Goal: Task Accomplishment & Management: Use online tool/utility

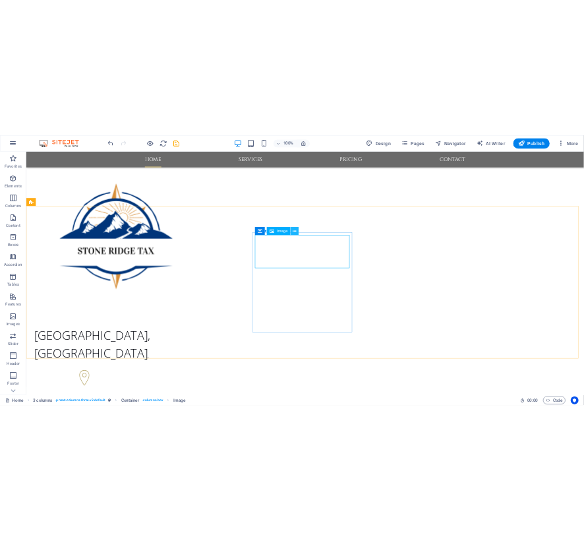
scroll to position [1796, 0]
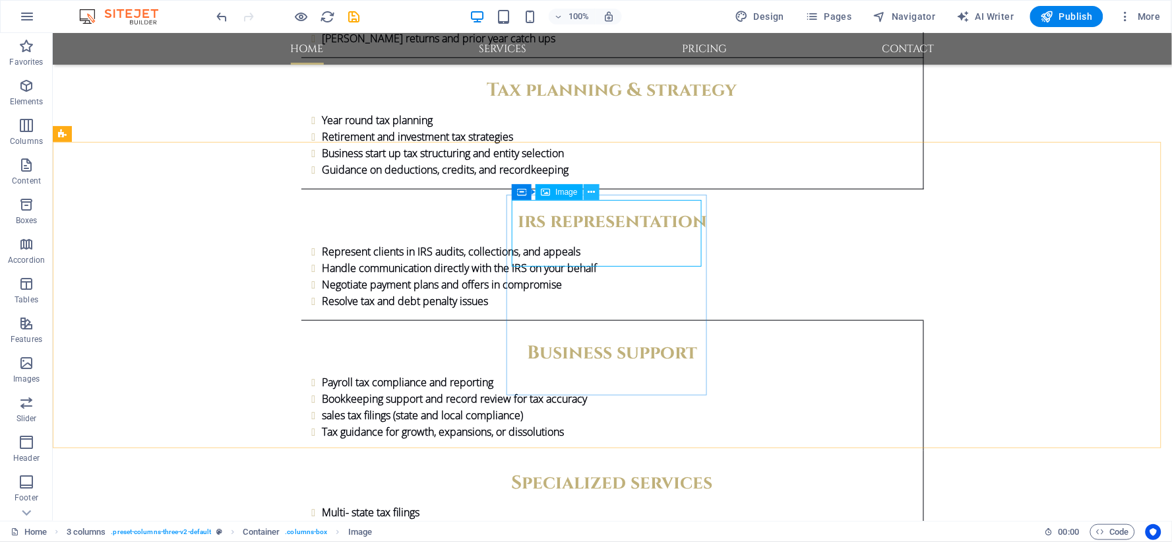
click at [592, 191] on icon at bounding box center [591, 192] width 7 height 14
click at [590, 193] on icon at bounding box center [591, 192] width 7 height 14
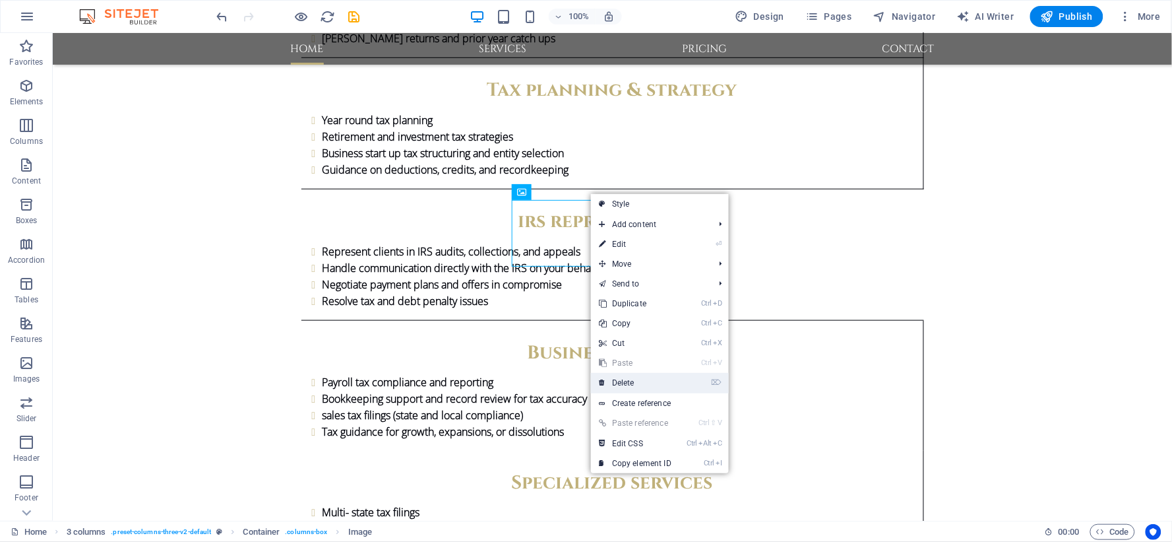
click at [631, 379] on link "⌦ Delete" at bounding box center [635, 383] width 88 height 20
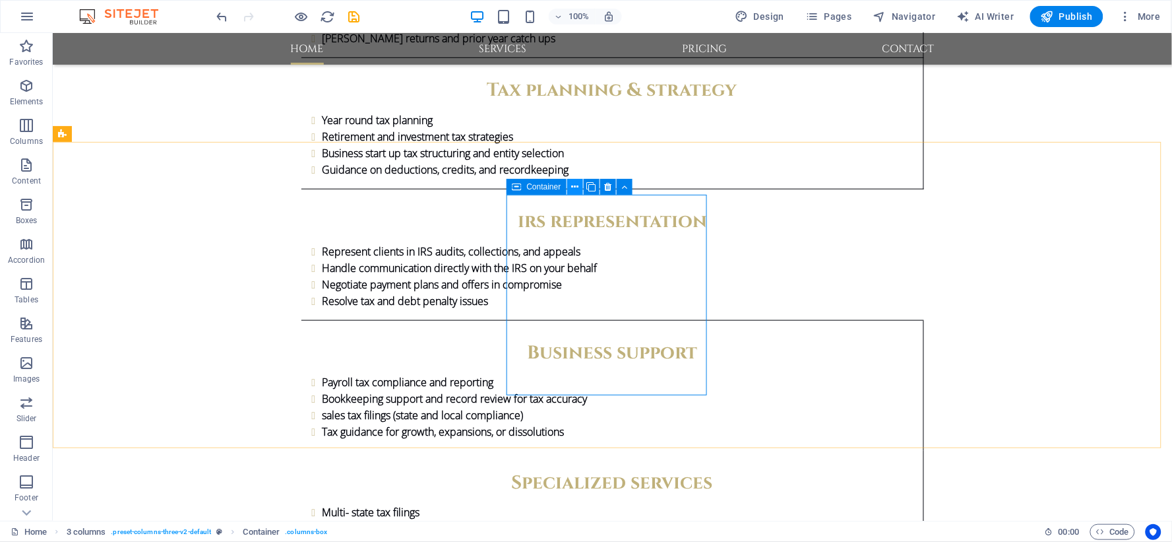
click at [574, 187] on icon at bounding box center [574, 187] width 7 height 14
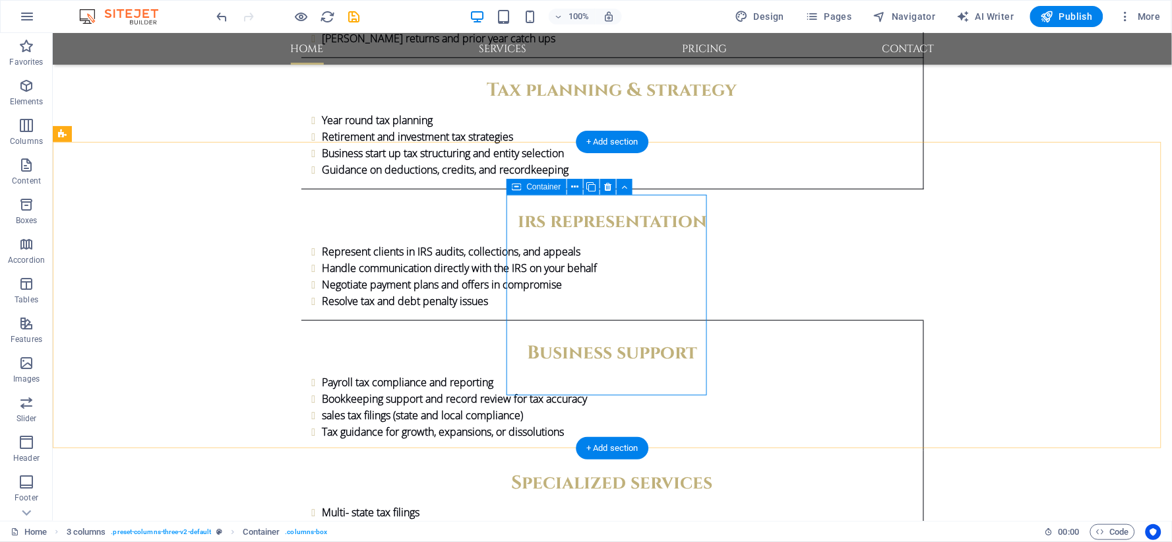
click at [577, 187] on icon at bounding box center [574, 187] width 7 height 14
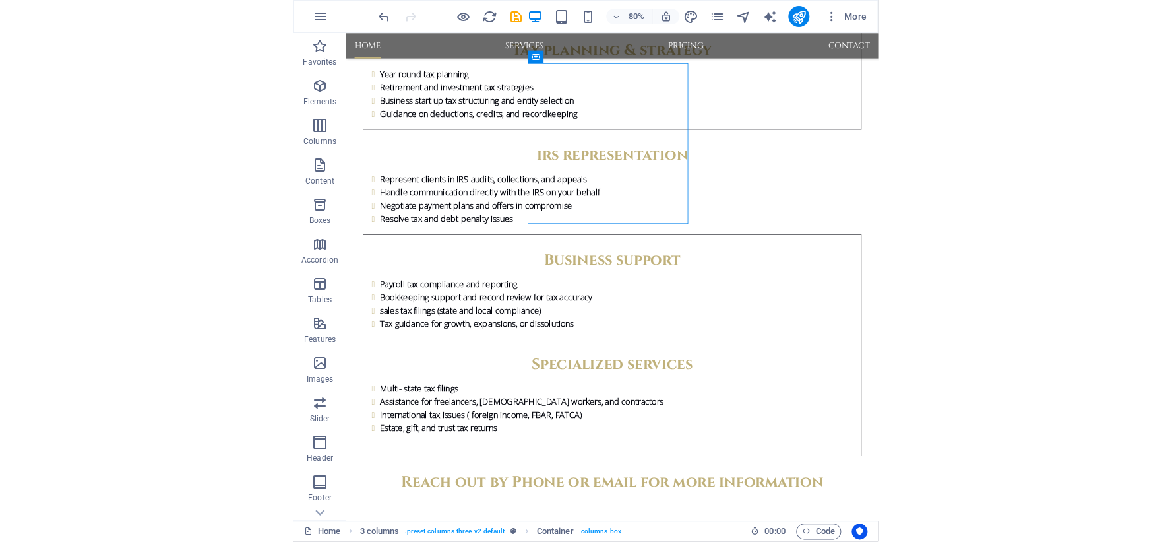
scroll to position [1921, 0]
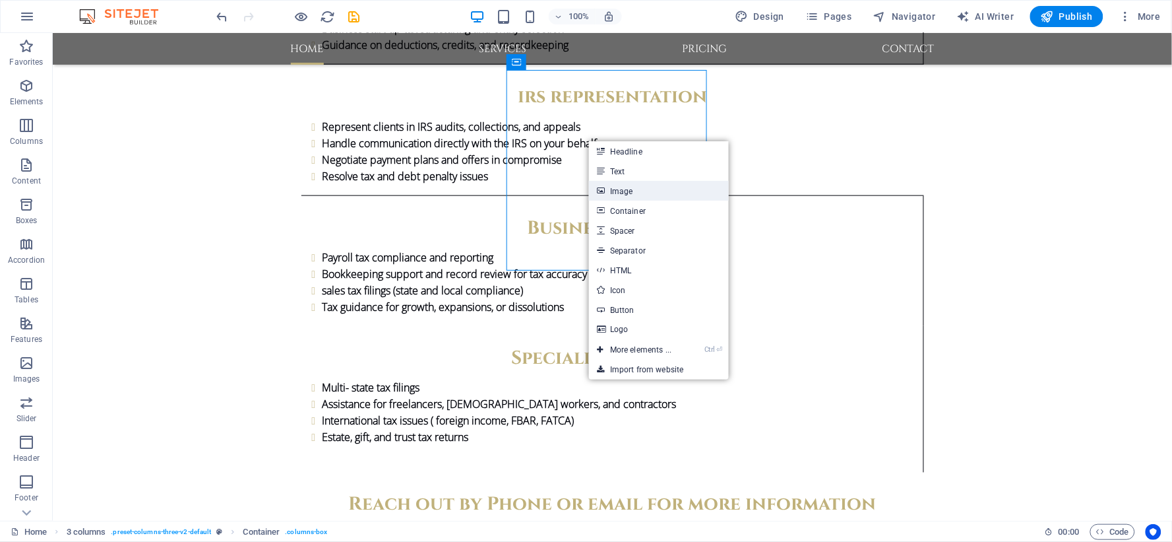
click at [605, 186] on link "Image" at bounding box center [659, 191] width 140 height 20
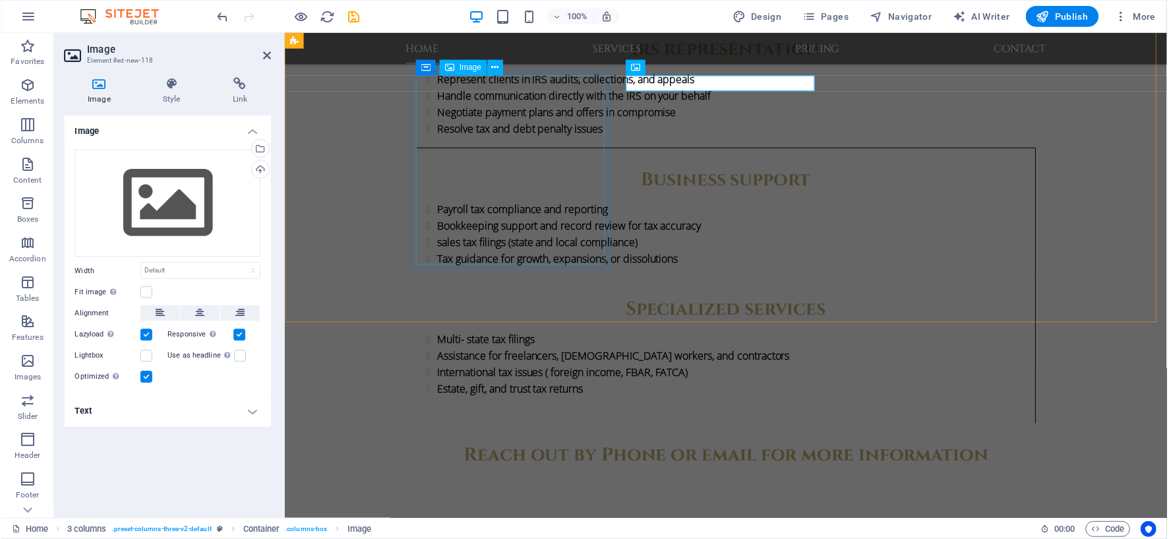
scroll to position [1843, 0]
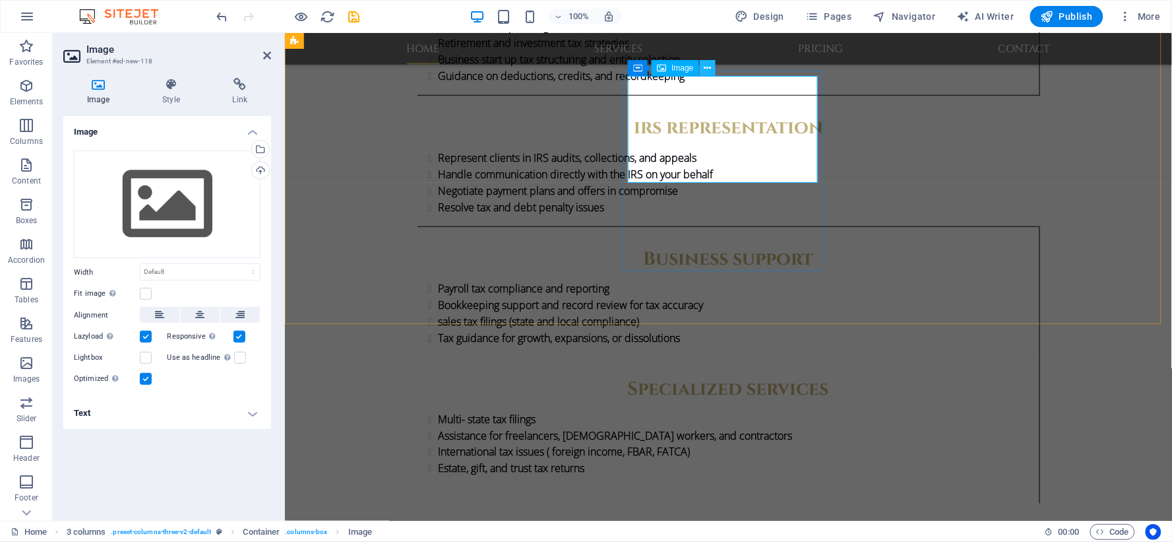
click at [708, 67] on icon at bounding box center [707, 68] width 7 height 14
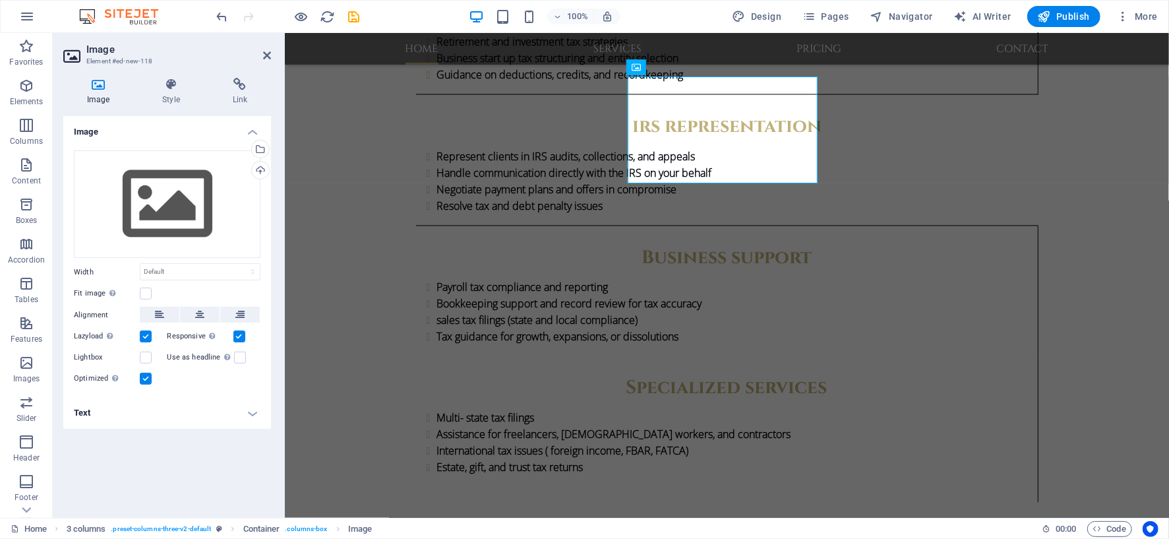
scroll to position [1842, 0]
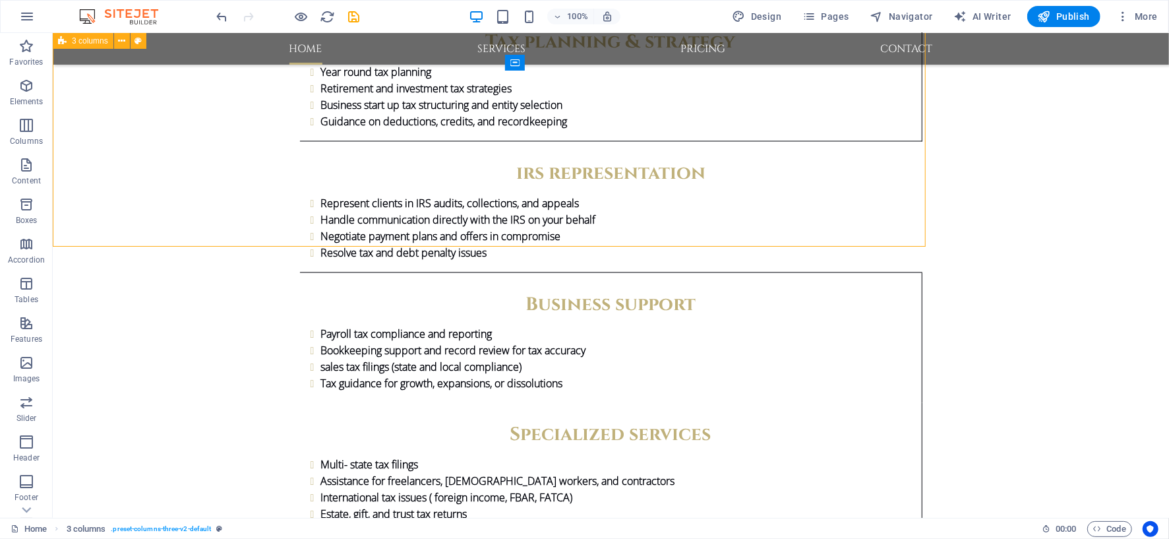
scroll to position [1919, 0]
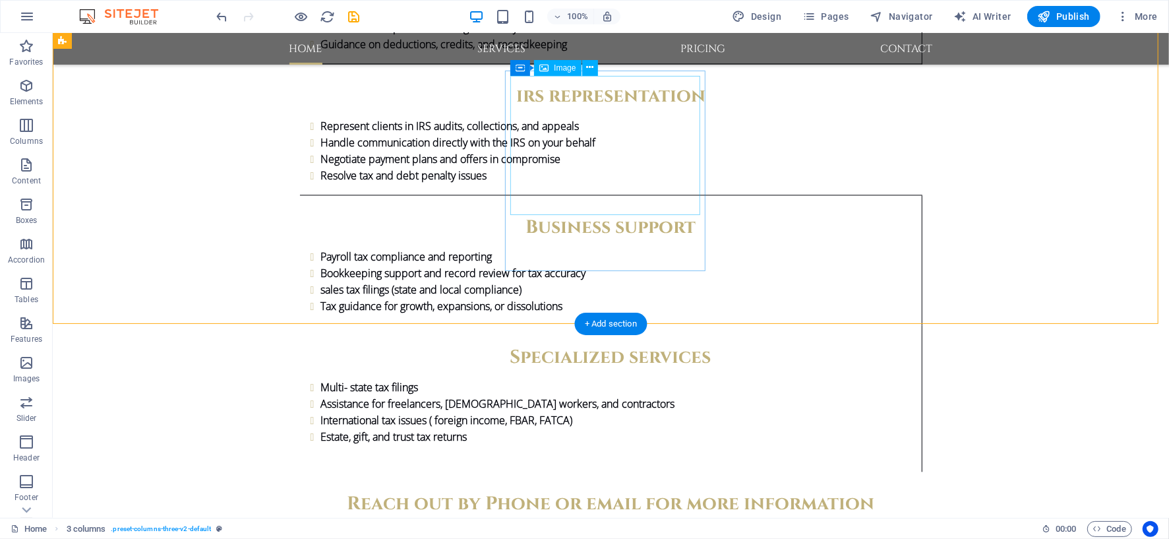
click at [592, 71] on icon at bounding box center [589, 68] width 7 height 14
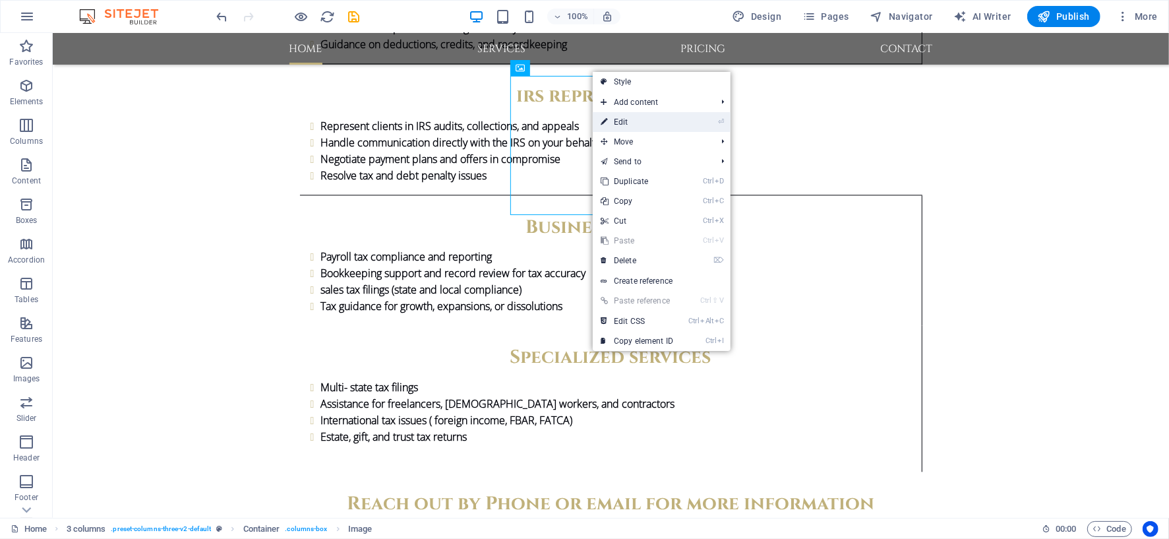
click at [670, 123] on link "⏎ Edit" at bounding box center [637, 122] width 88 height 20
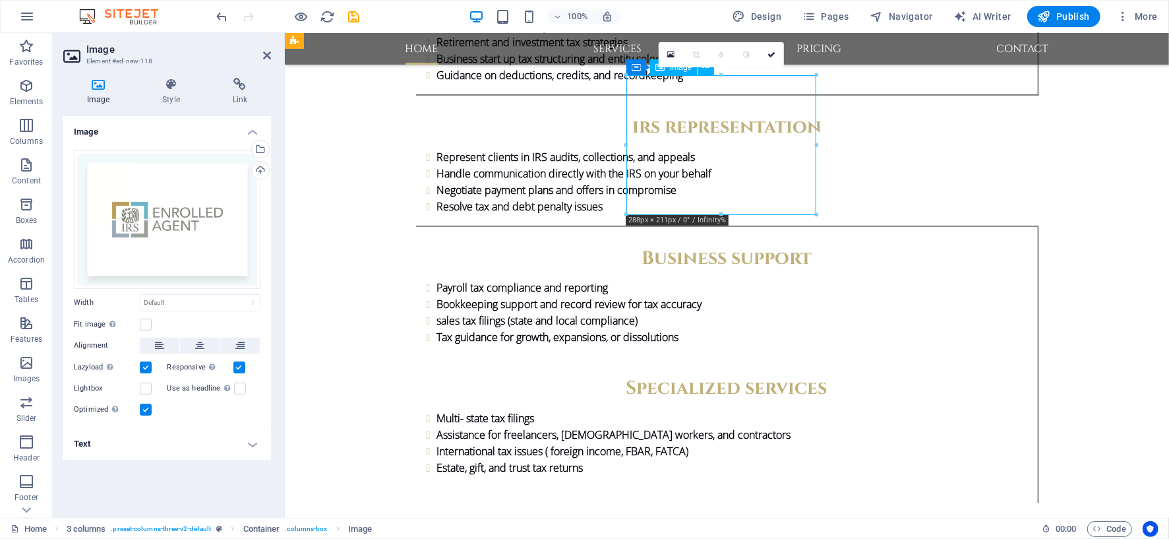
drag, startPoint x: 687, startPoint y: 108, endPoint x: 682, endPoint y: 131, distance: 24.3
click at [772, 51] on icon at bounding box center [772, 55] width 8 height 8
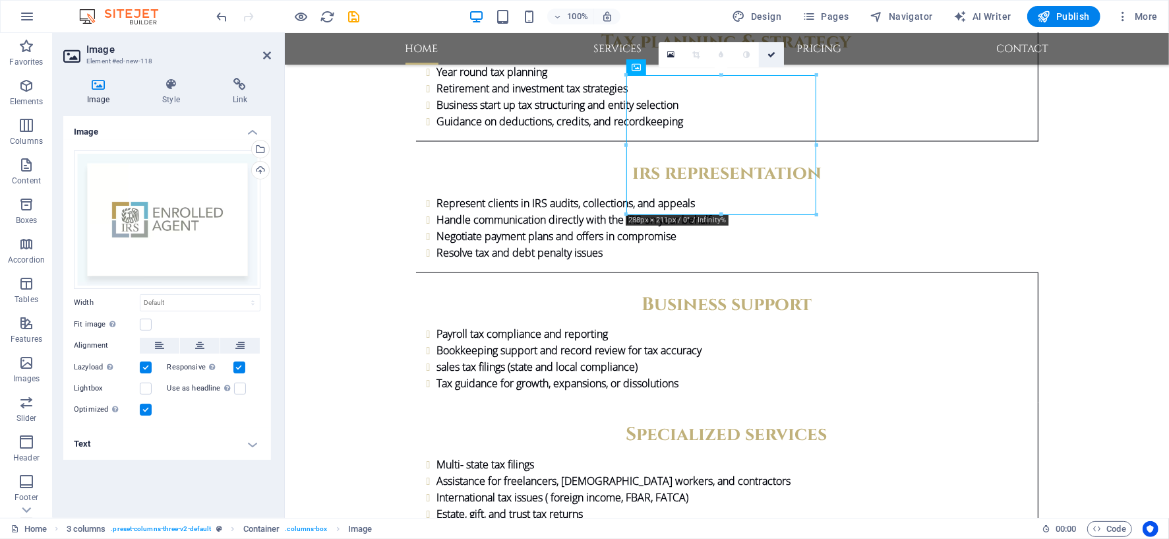
scroll to position [1919, 0]
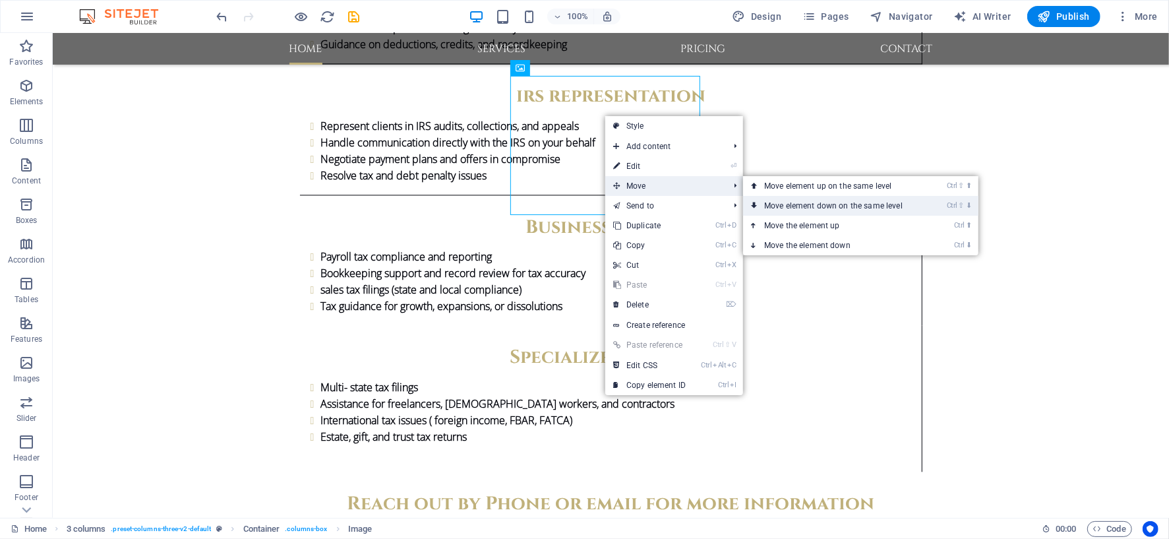
click at [816, 201] on link "Ctrl ⇧ ⬇ Move element down on the same level" at bounding box center [836, 206] width 186 height 20
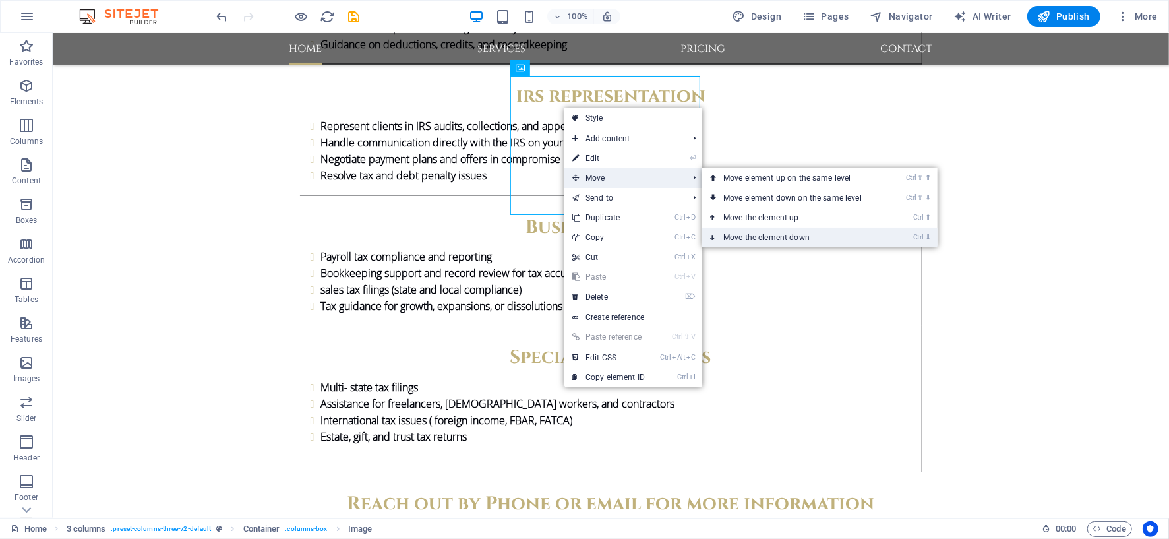
click at [745, 233] on link "Ctrl ⬇ Move the element down" at bounding box center [795, 238] width 186 height 20
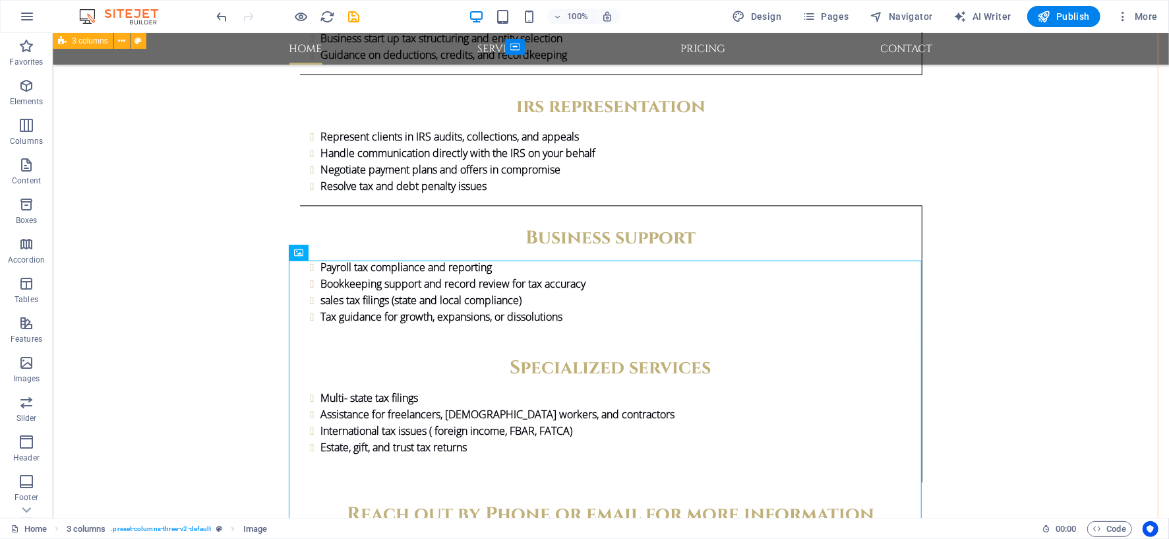
scroll to position [1846, 0]
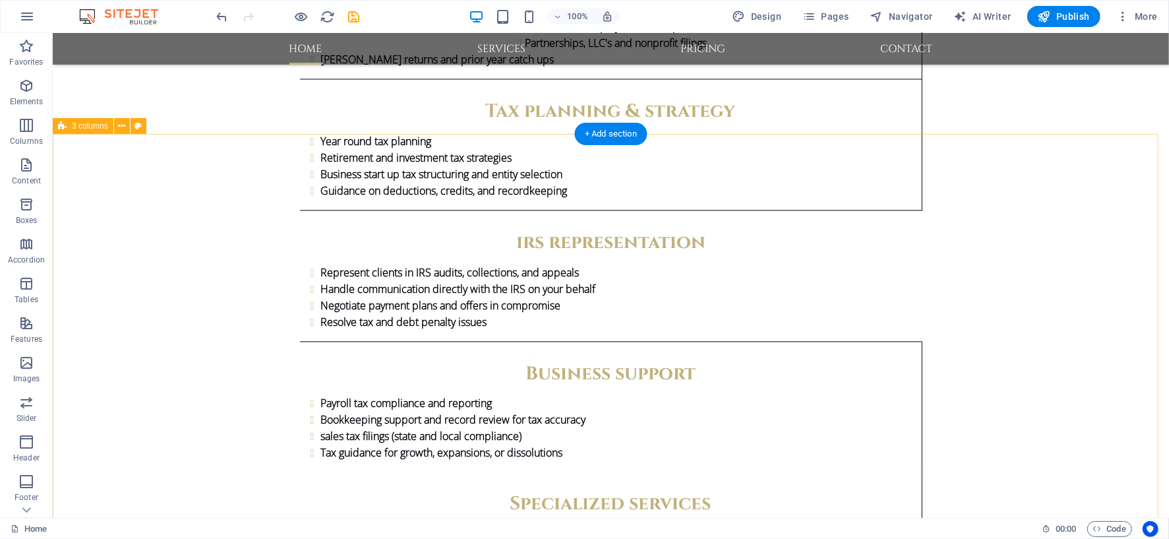
scroll to position [1919, 0]
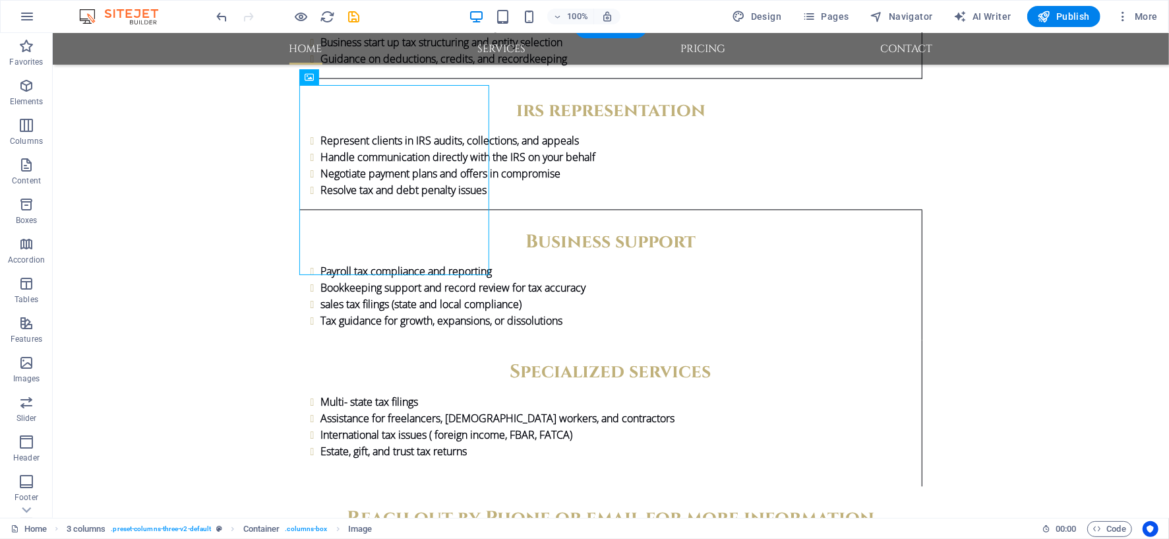
drag, startPoint x: 325, startPoint y: 109, endPoint x: 241, endPoint y: 92, distance: 85.5
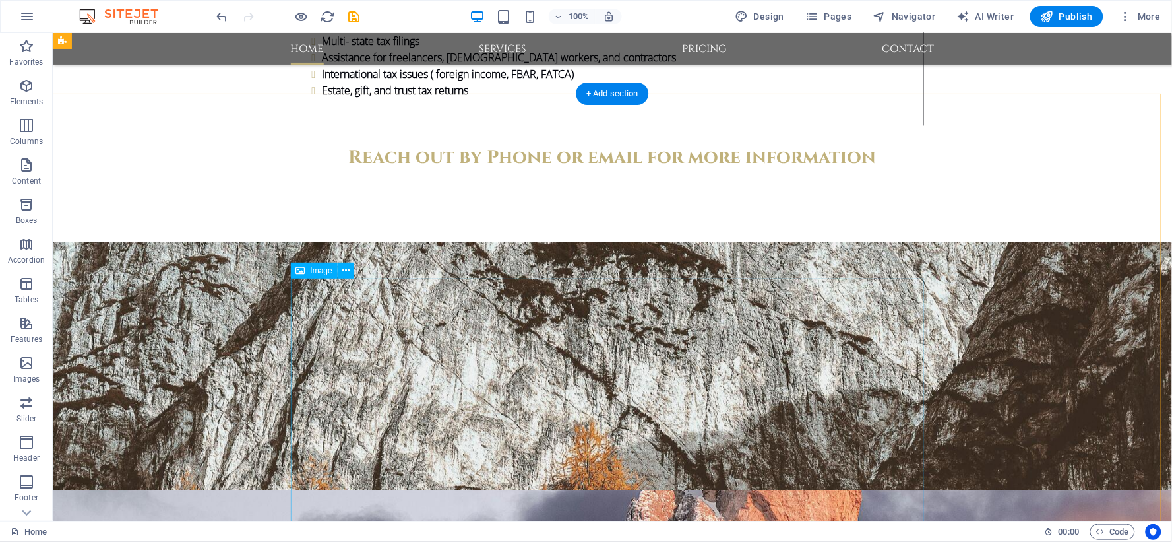
scroll to position [2047, 0]
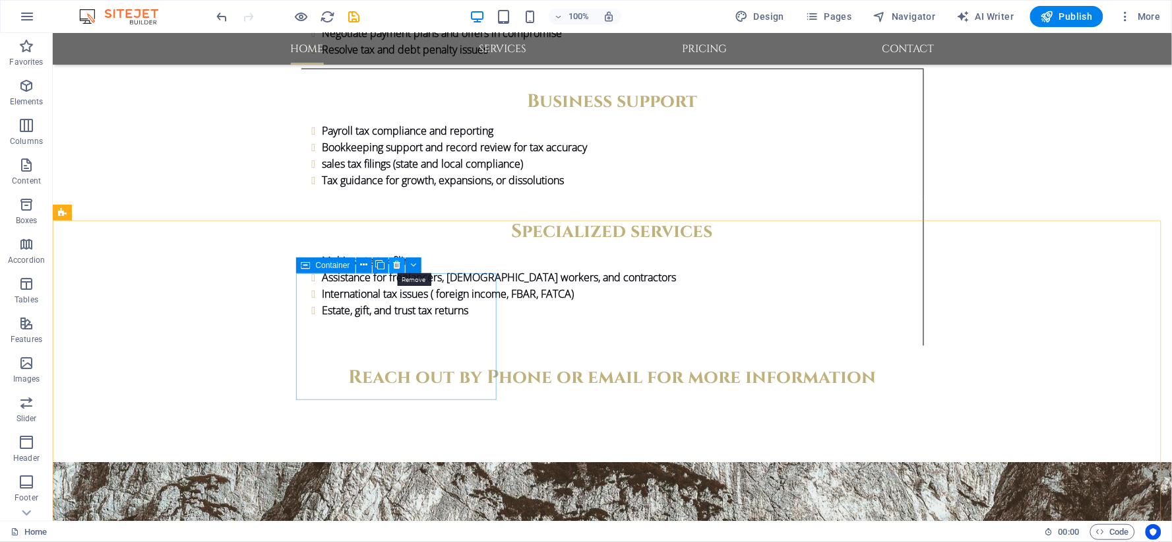
click at [398, 265] on icon at bounding box center [396, 265] width 7 height 14
click at [397, 266] on icon at bounding box center [396, 265] width 7 height 14
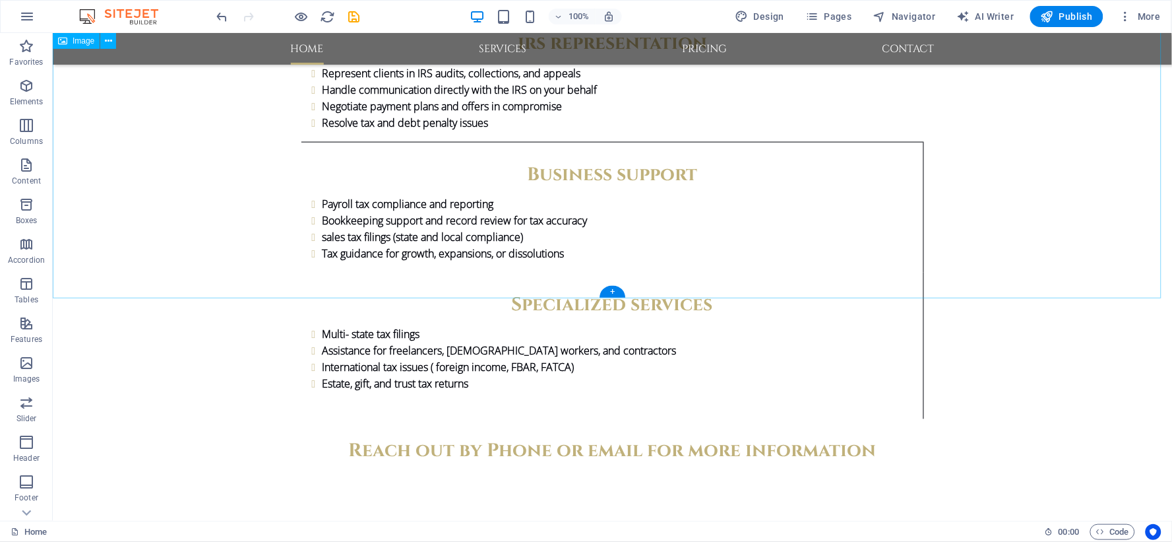
scroll to position [1828, 0]
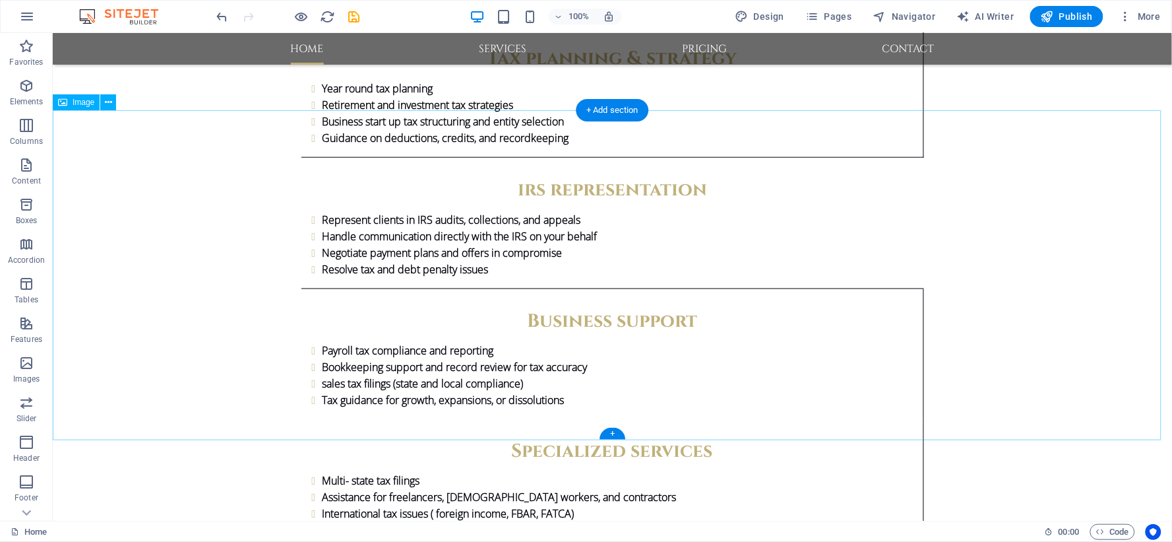
click at [111, 102] on icon at bounding box center [108, 103] width 7 height 14
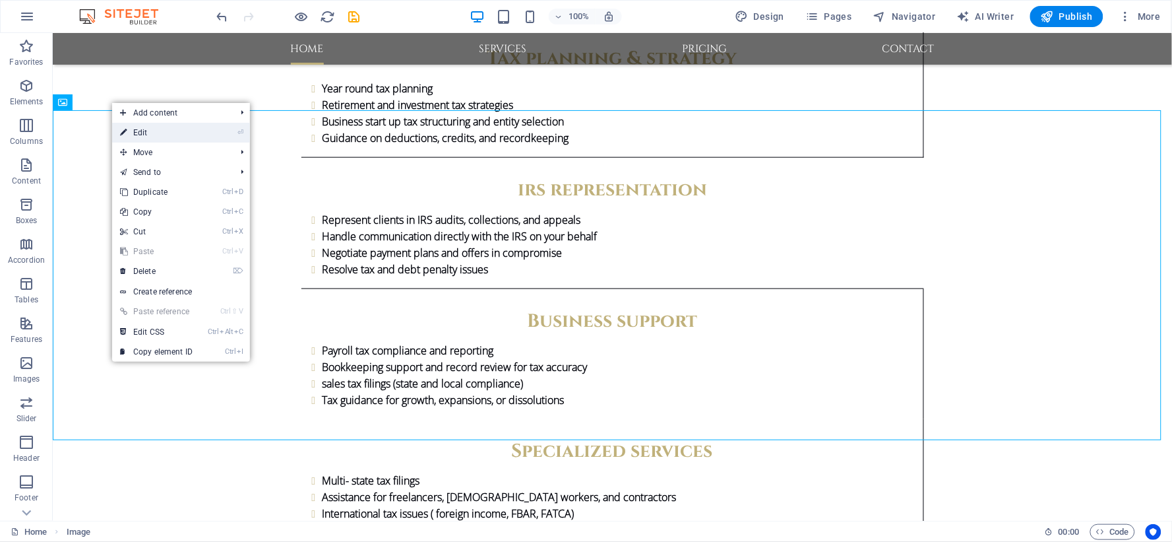
click at [189, 133] on link "⏎ Edit" at bounding box center [156, 133] width 88 height 20
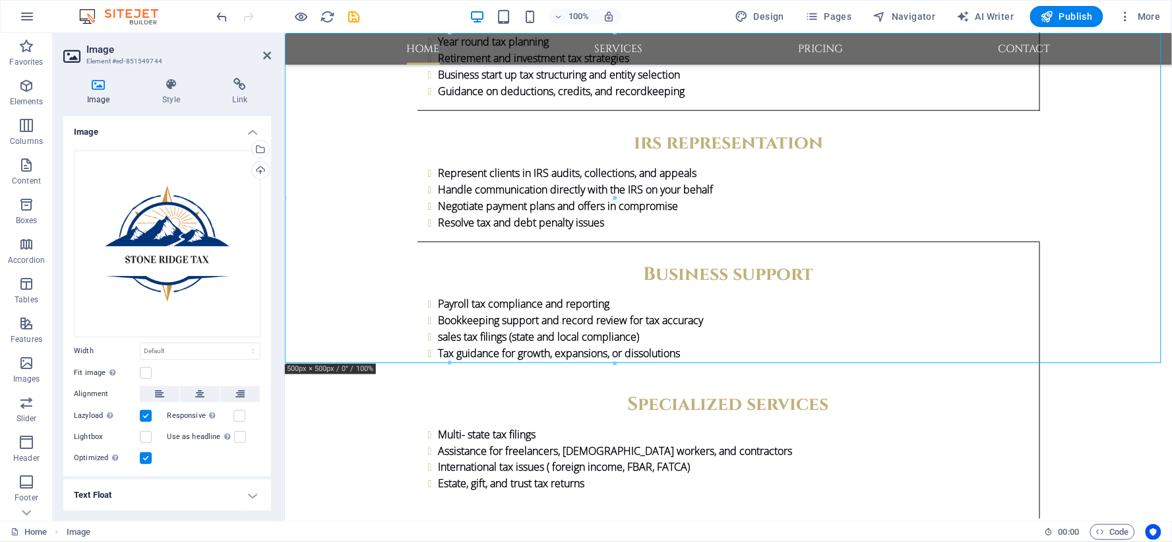
drag, startPoint x: 443, startPoint y: 168, endPoint x: 526, endPoint y: 168, distance: 83.1
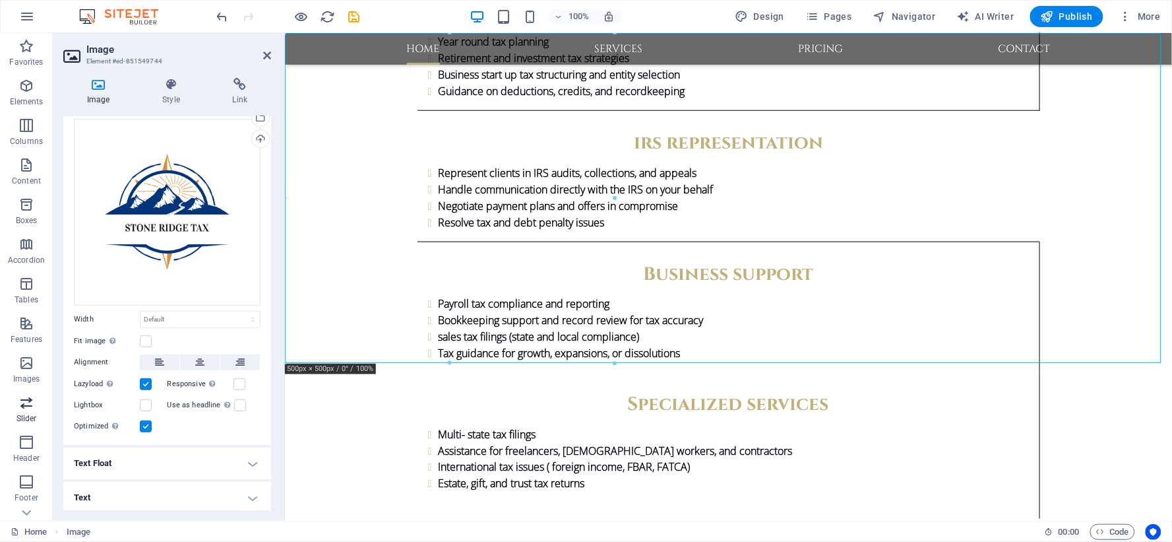
click at [23, 401] on icon "button" at bounding box center [26, 402] width 16 height 16
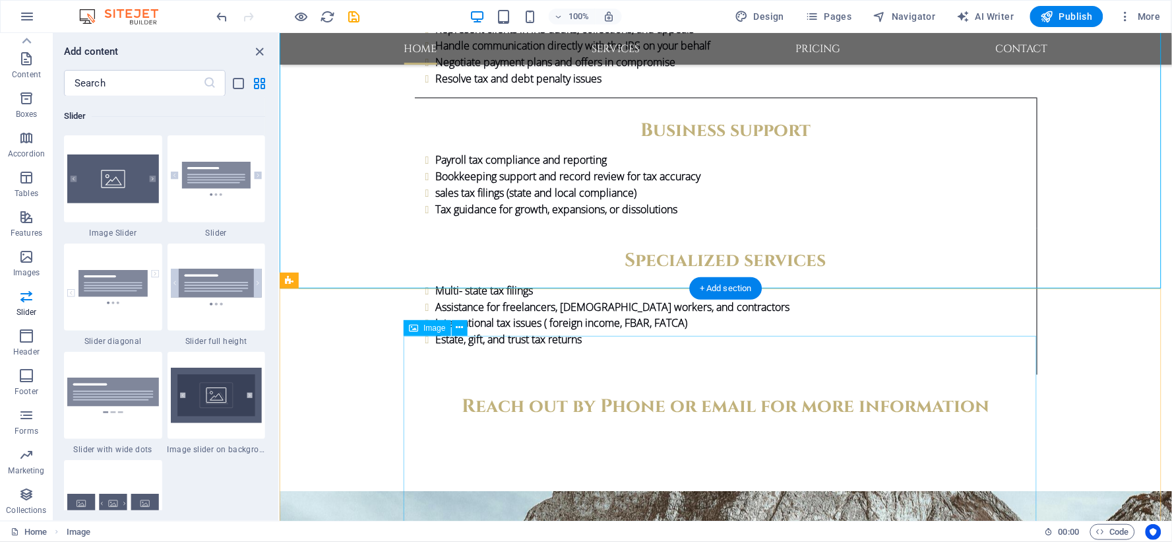
scroll to position [1826, 0]
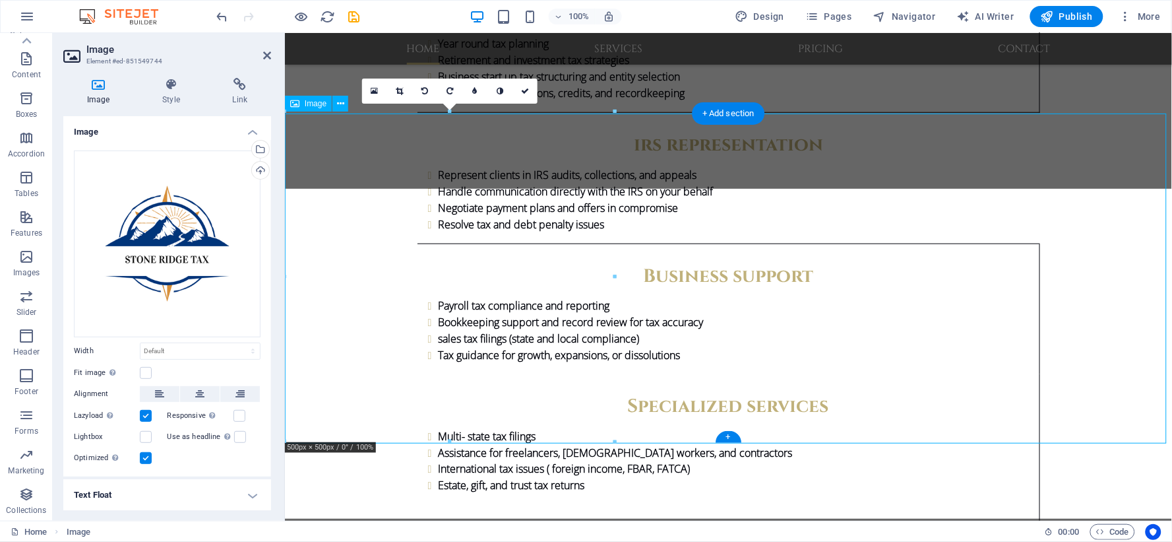
scroll to position [1749, 0]
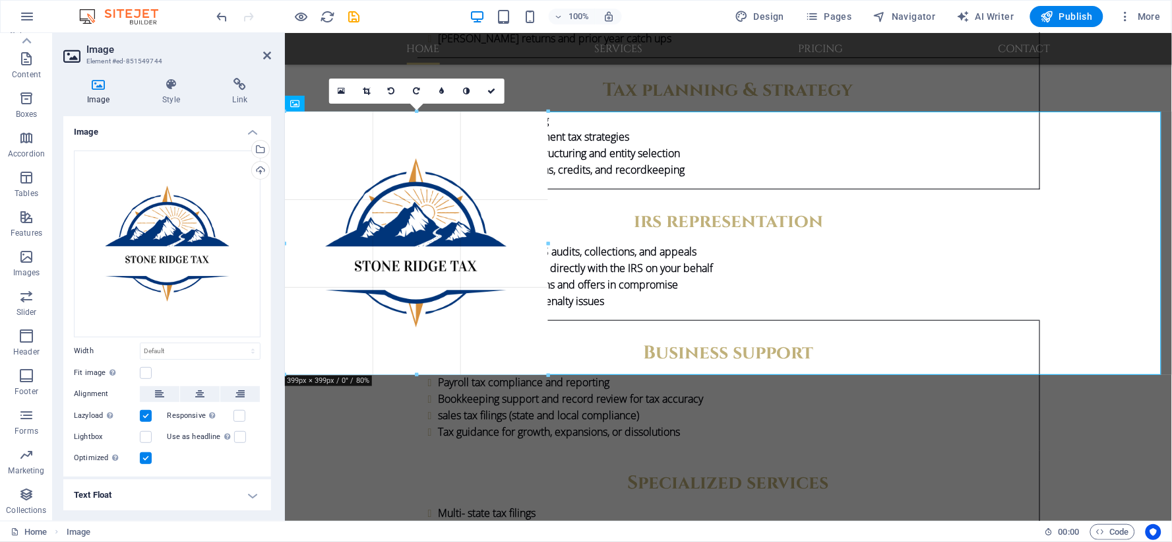
drag, startPoint x: 613, startPoint y: 442, endPoint x: 519, endPoint y: 372, distance: 117.4
type input "399"
select select "px"
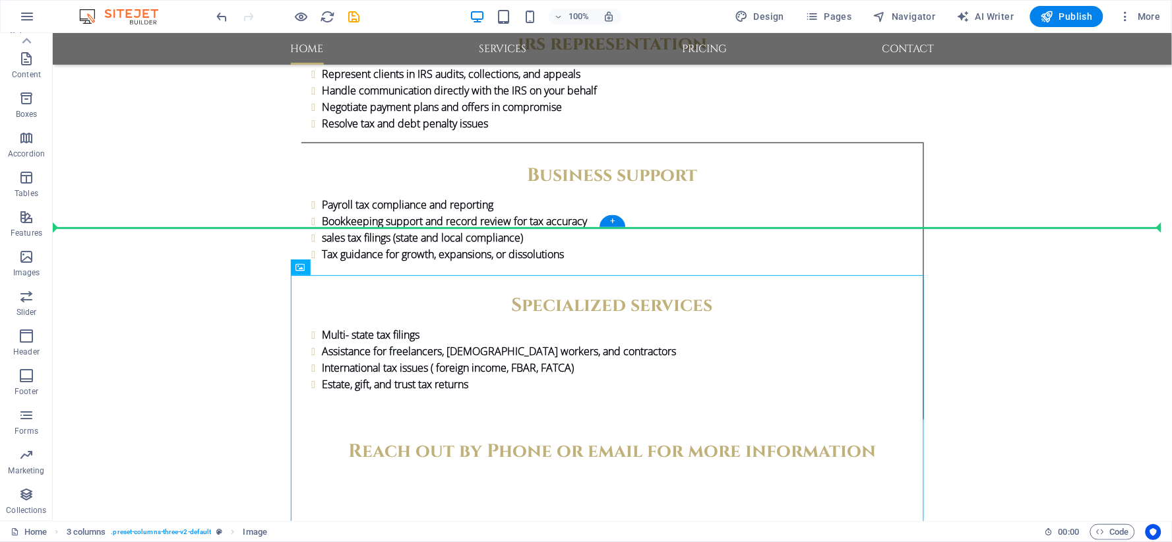
drag, startPoint x: 486, startPoint y: 365, endPoint x: 598, endPoint y: 148, distance: 243.4
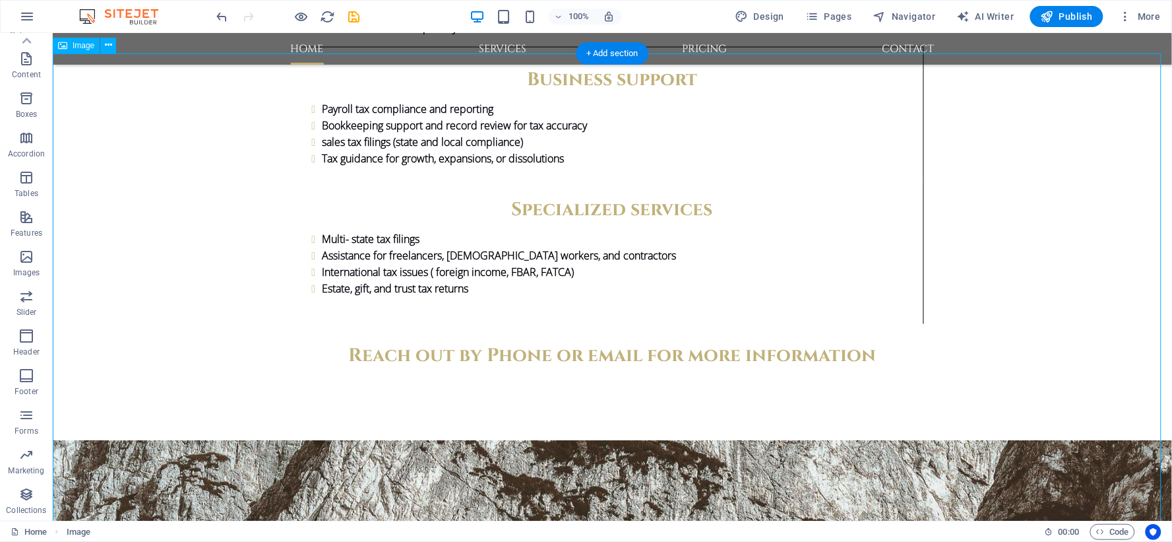
scroll to position [2193, 0]
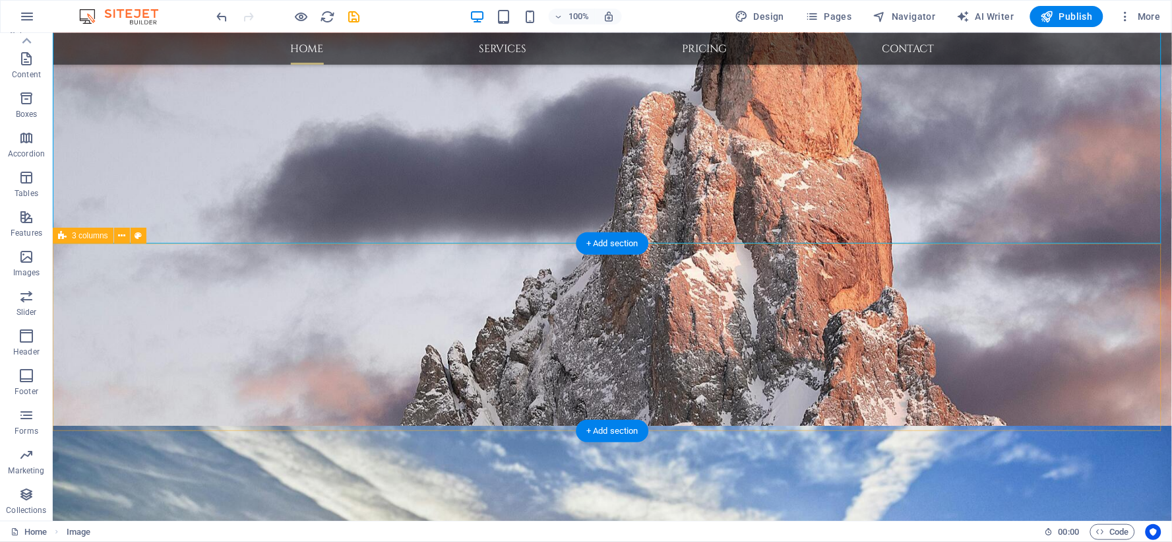
scroll to position [2780, 0]
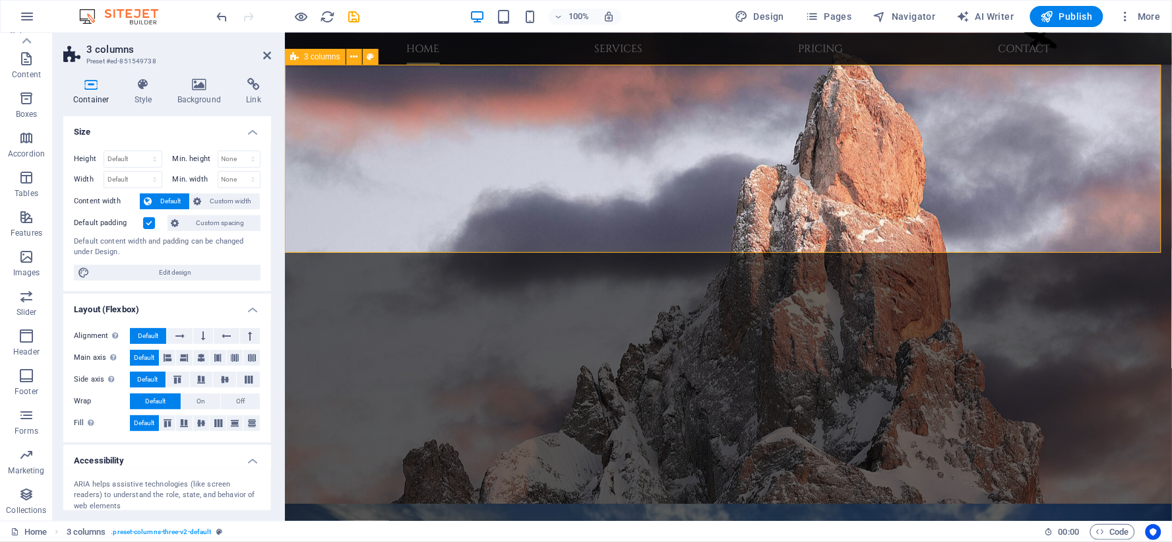
scroll to position [2628, 0]
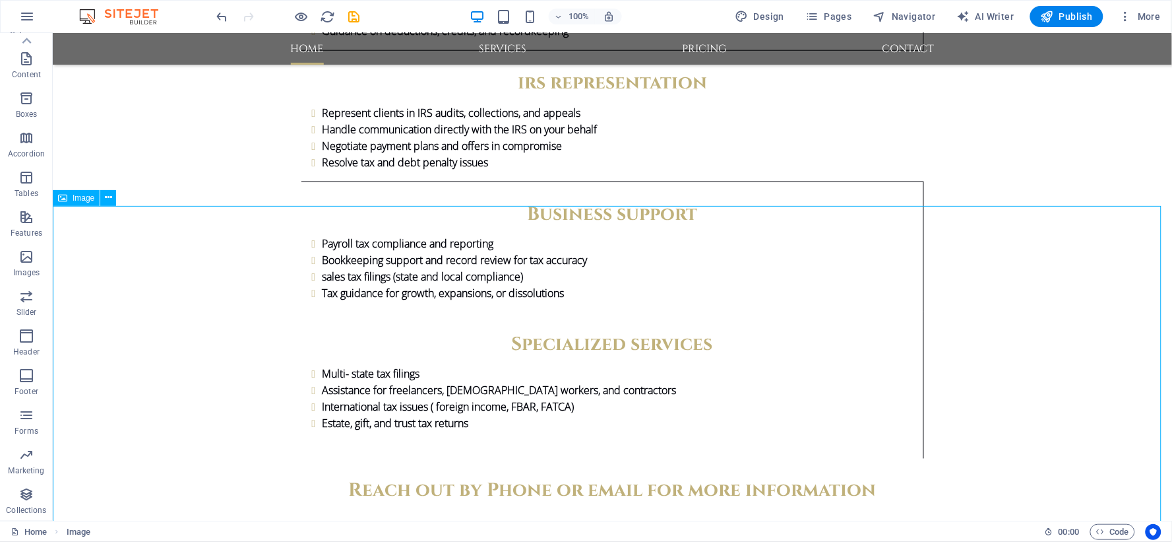
scroll to position [1827, 0]
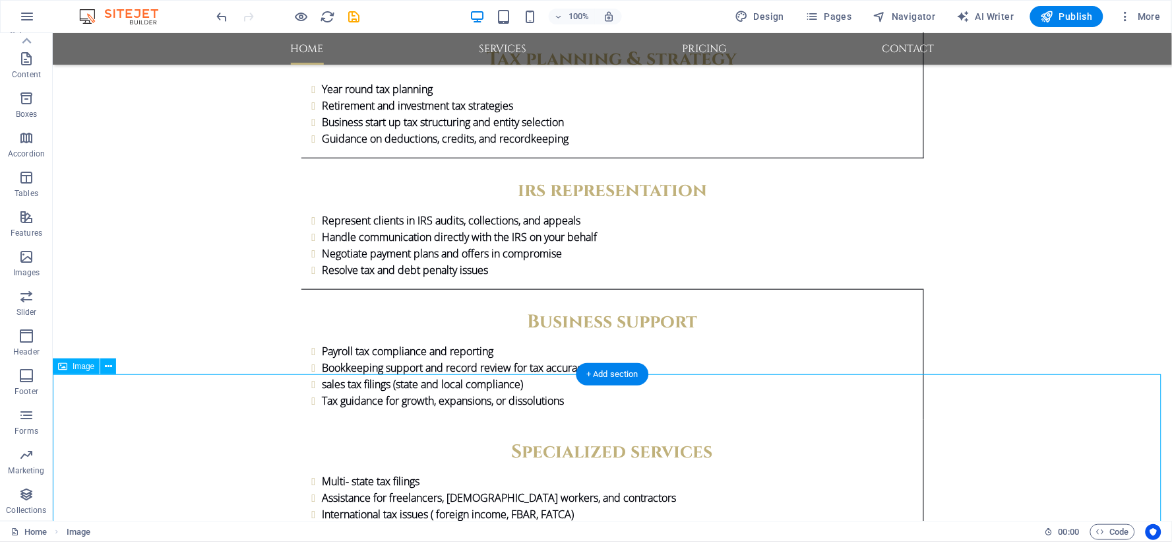
click at [113, 107] on button at bounding box center [108, 103] width 16 height 16
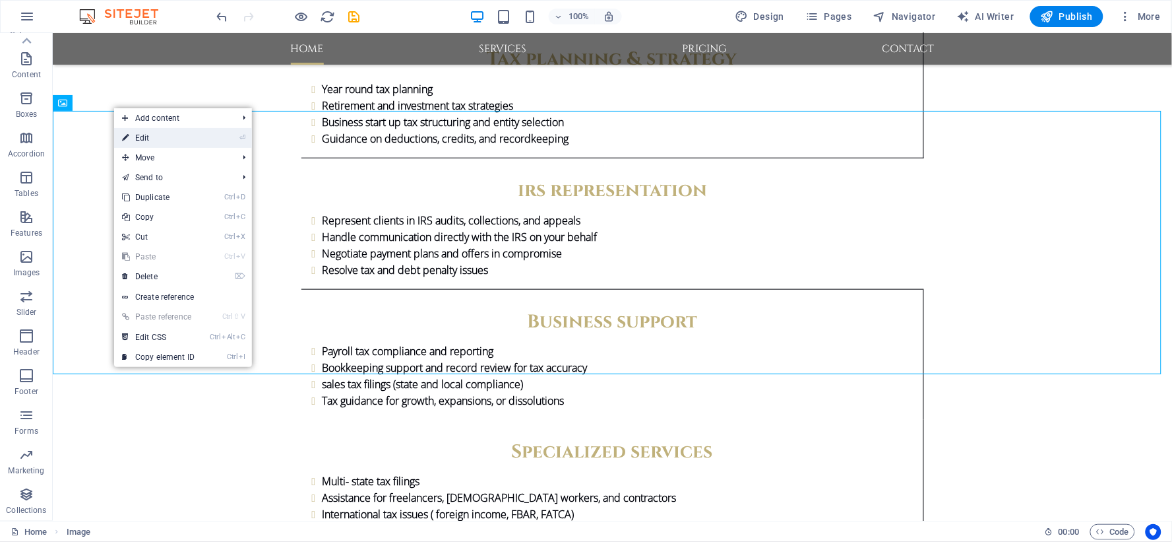
click at [204, 134] on li "⏎ Edit" at bounding box center [183, 138] width 138 height 20
click at [137, 136] on link "⏎ Edit" at bounding box center [158, 138] width 88 height 20
select select "px"
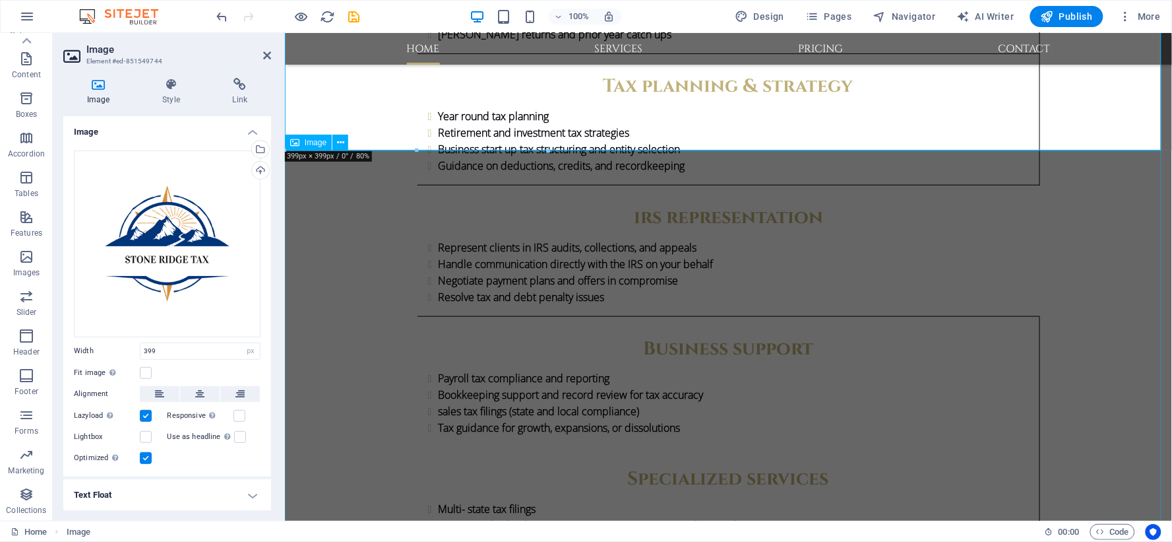
scroll to position [1974, 0]
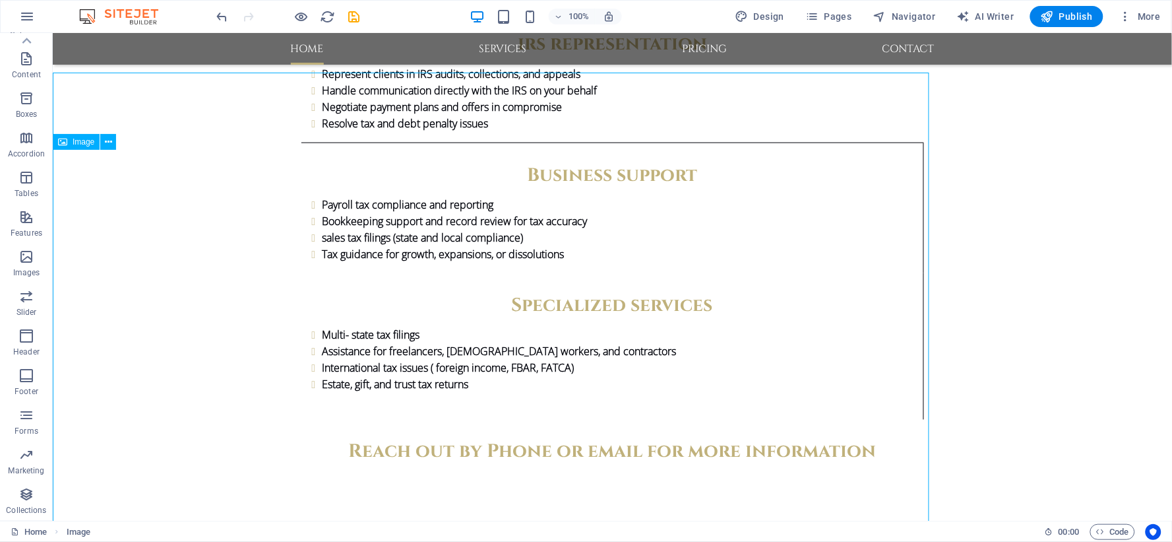
scroll to position [2051, 0]
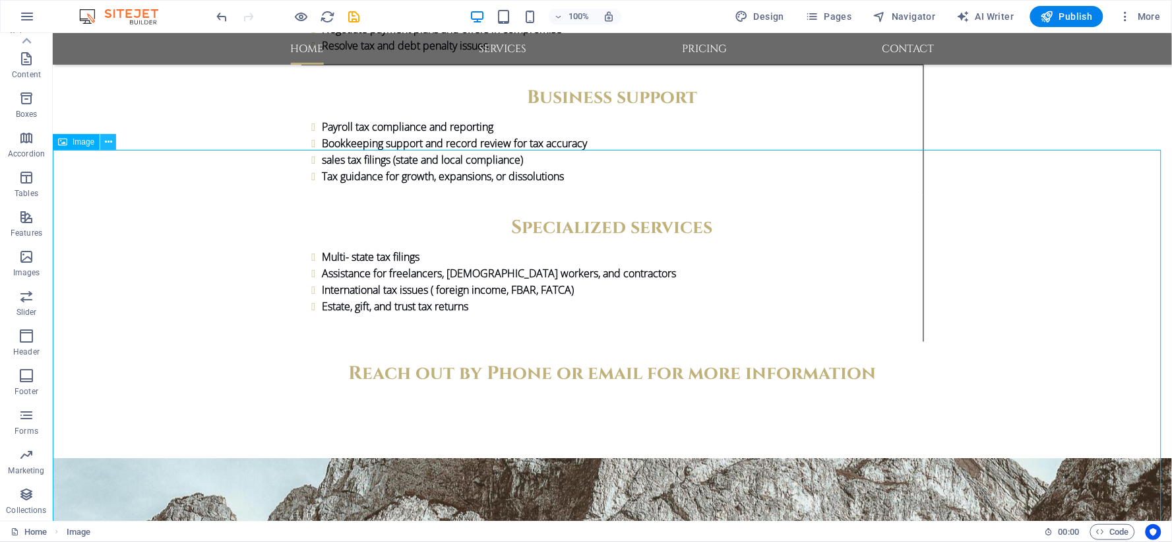
click at [106, 142] on icon at bounding box center [108, 142] width 7 height 14
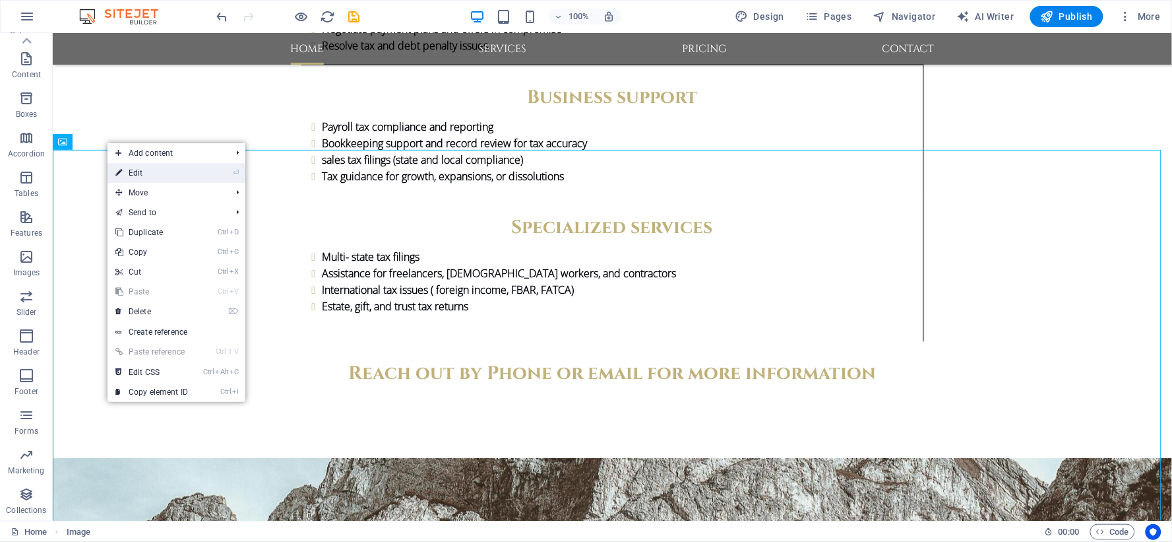
click at [135, 168] on link "⏎ Edit" at bounding box center [152, 173] width 88 height 20
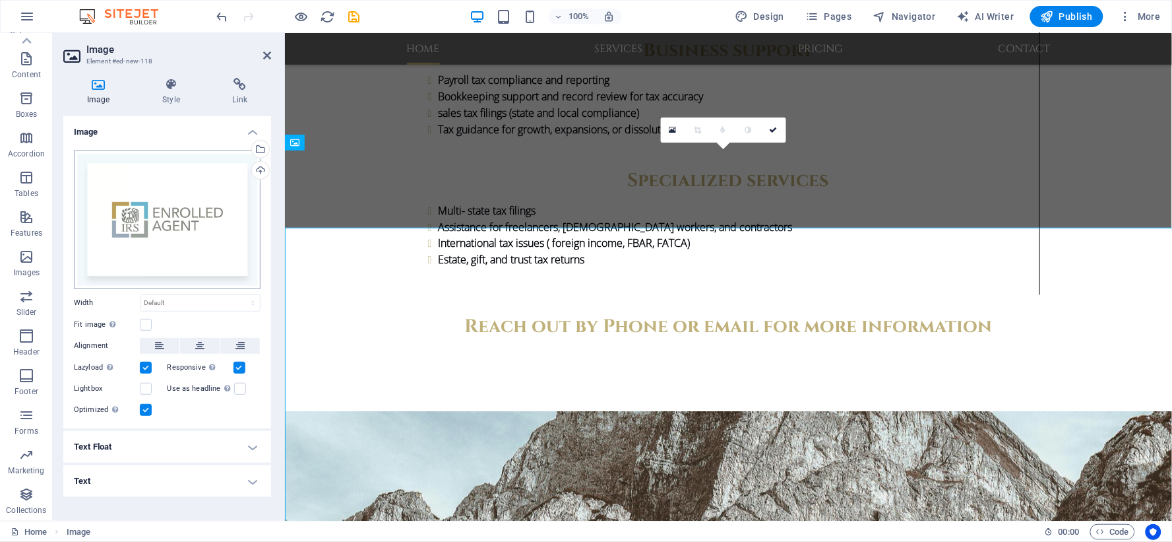
scroll to position [1974, 0]
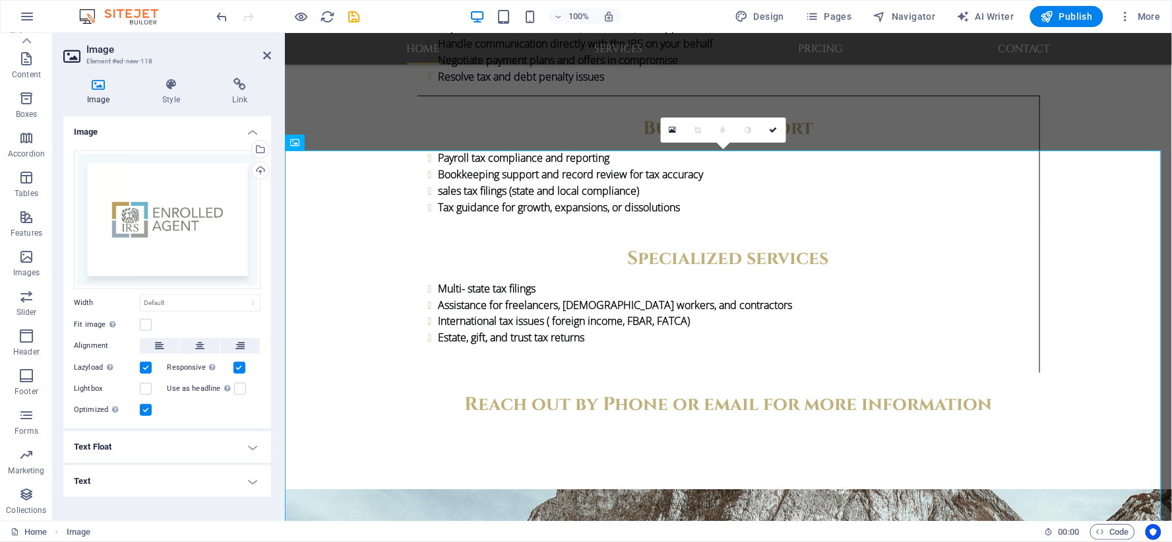
click at [697, 130] on icon at bounding box center [698, 130] width 7 height 8
click at [134, 191] on div "Drag files here, click to choose files or select files from Files or our free s…" at bounding box center [167, 219] width 187 height 139
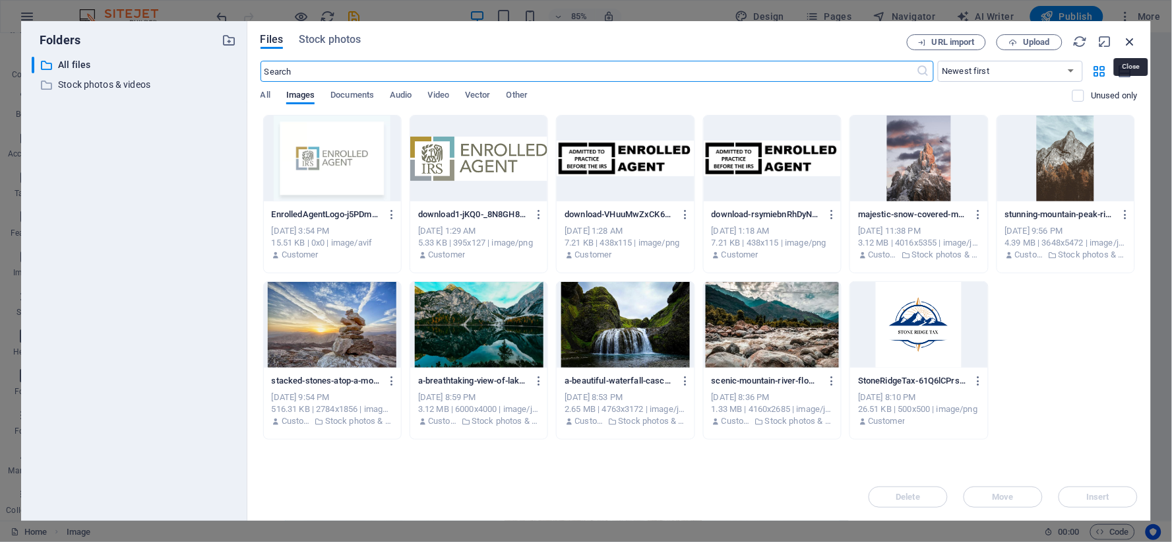
click at [1129, 38] on icon "button" at bounding box center [1130, 41] width 15 height 15
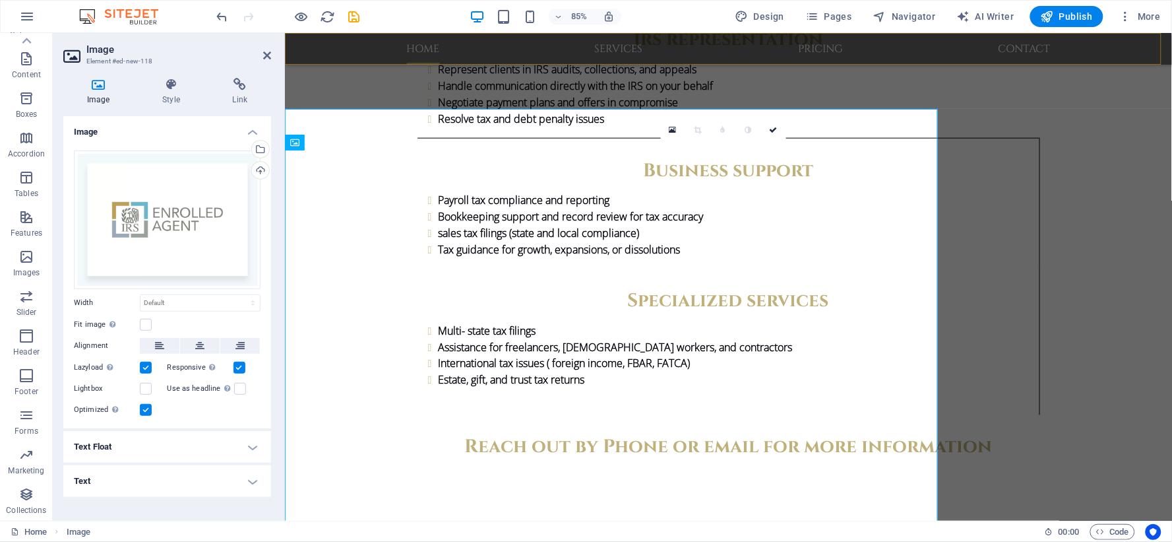
scroll to position [1974, 0]
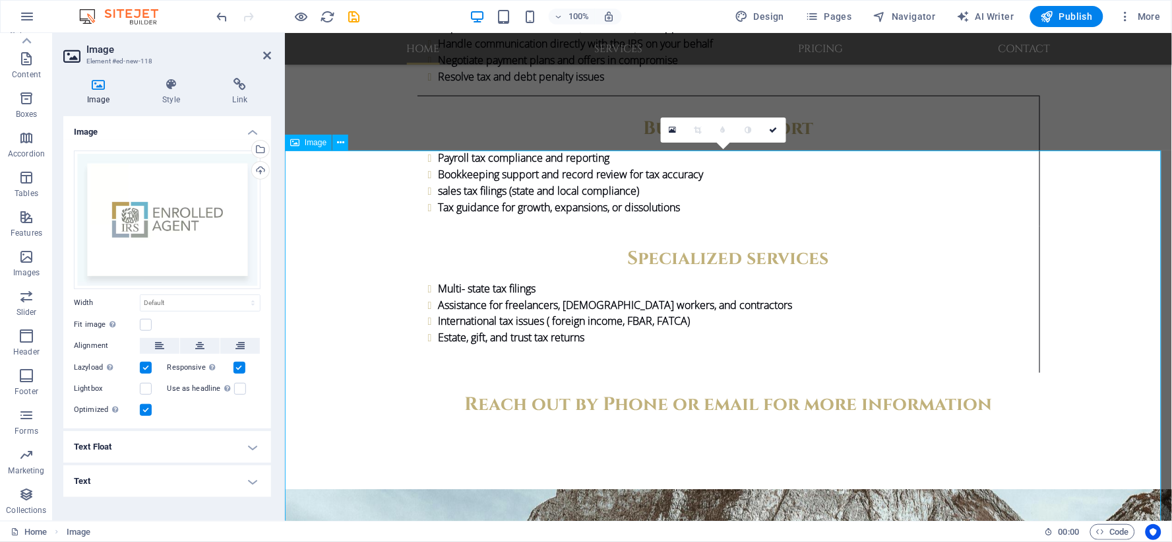
click at [312, 143] on span "Image" at bounding box center [316, 143] width 22 height 8
click at [346, 143] on button at bounding box center [340, 143] width 16 height 16
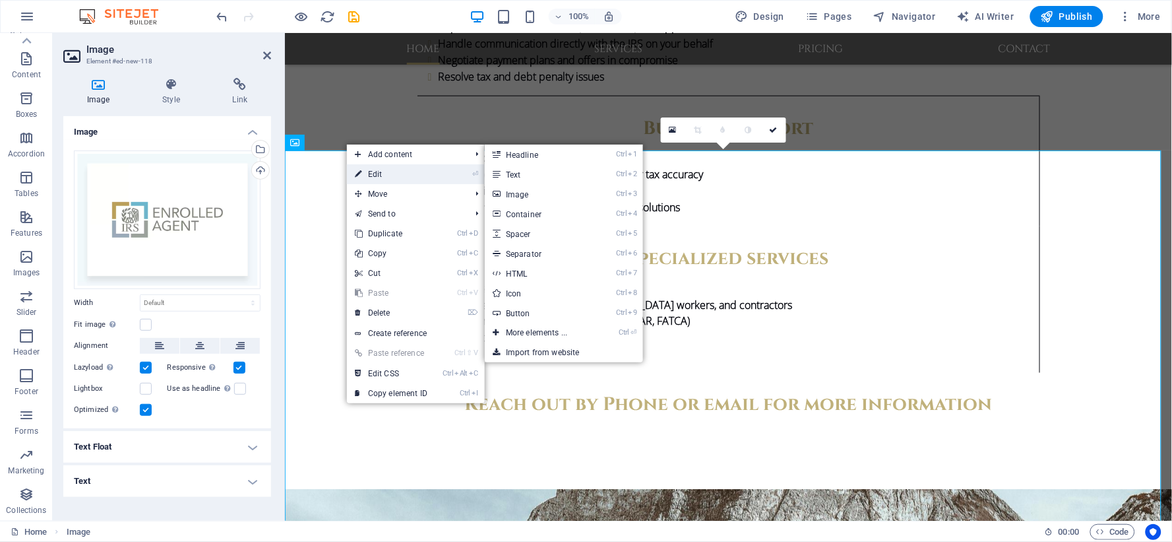
click at [371, 172] on link "⏎ Edit" at bounding box center [391, 174] width 88 height 20
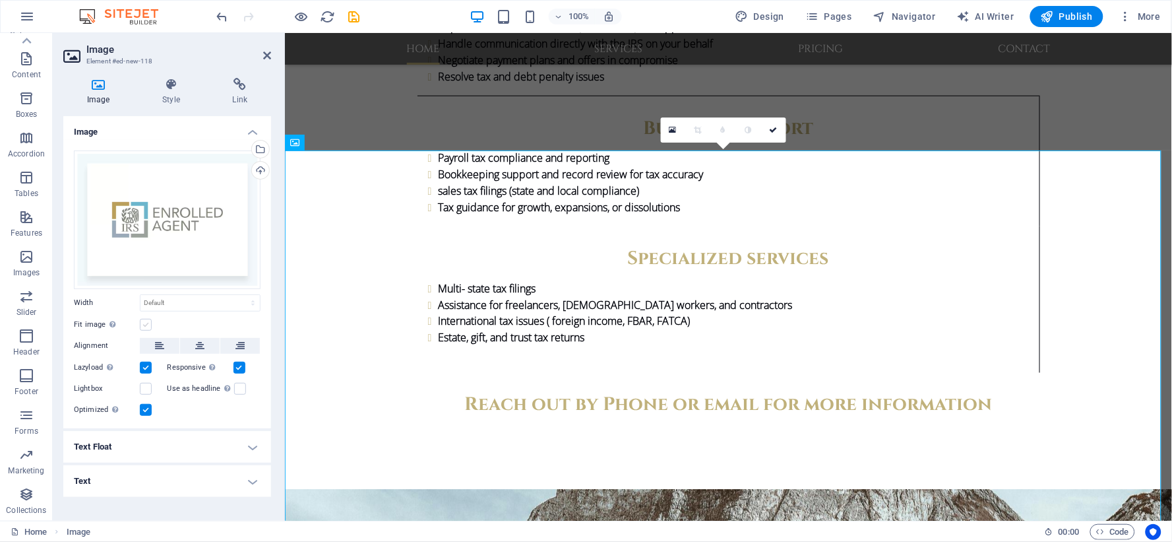
click at [145, 326] on label at bounding box center [146, 325] width 12 height 12
click at [0, 0] on input "Fit image Automatically fit image to a fixed width and height" at bounding box center [0, 0] width 0 height 0
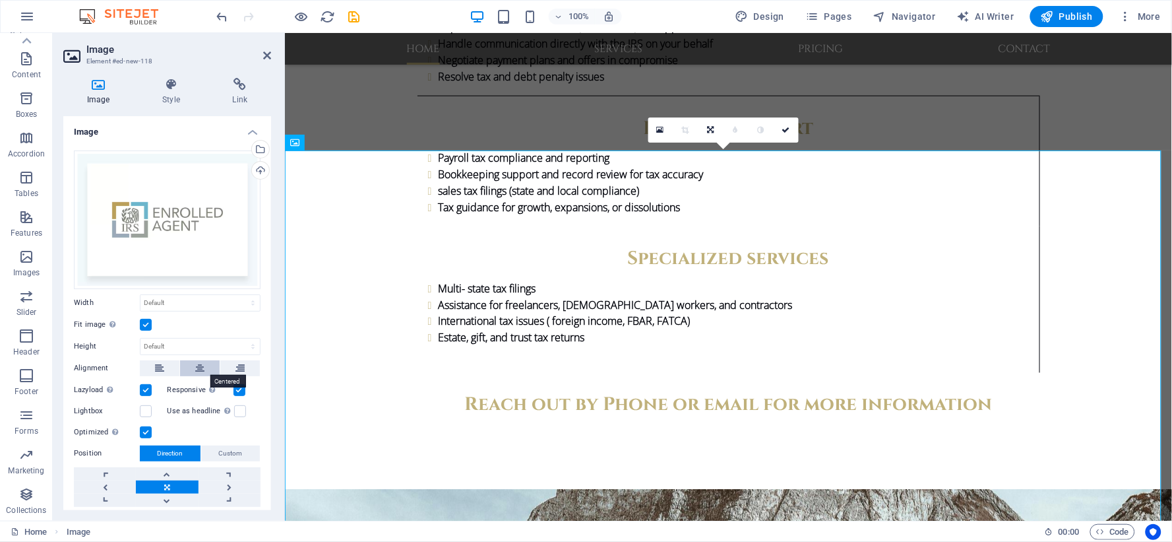
click at [195, 368] on icon at bounding box center [199, 368] width 9 height 16
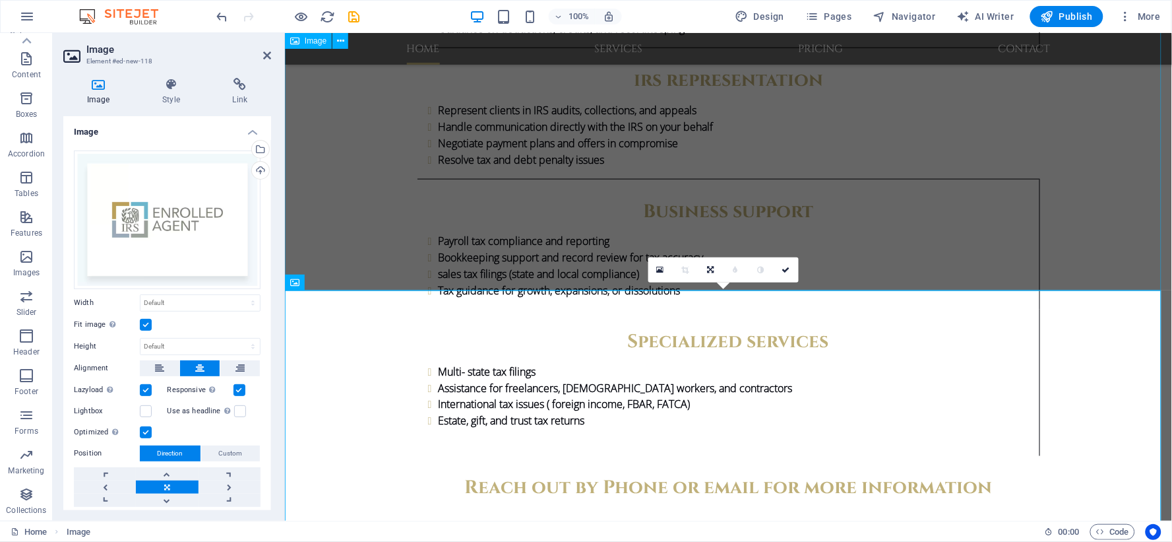
scroll to position [1827, 0]
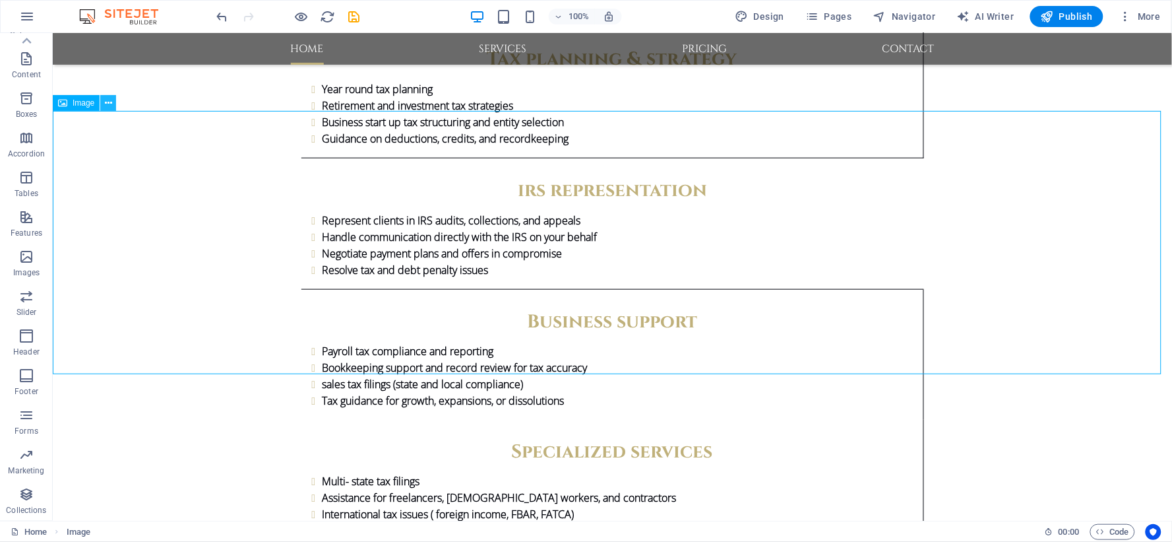
click at [109, 104] on icon at bounding box center [108, 103] width 7 height 14
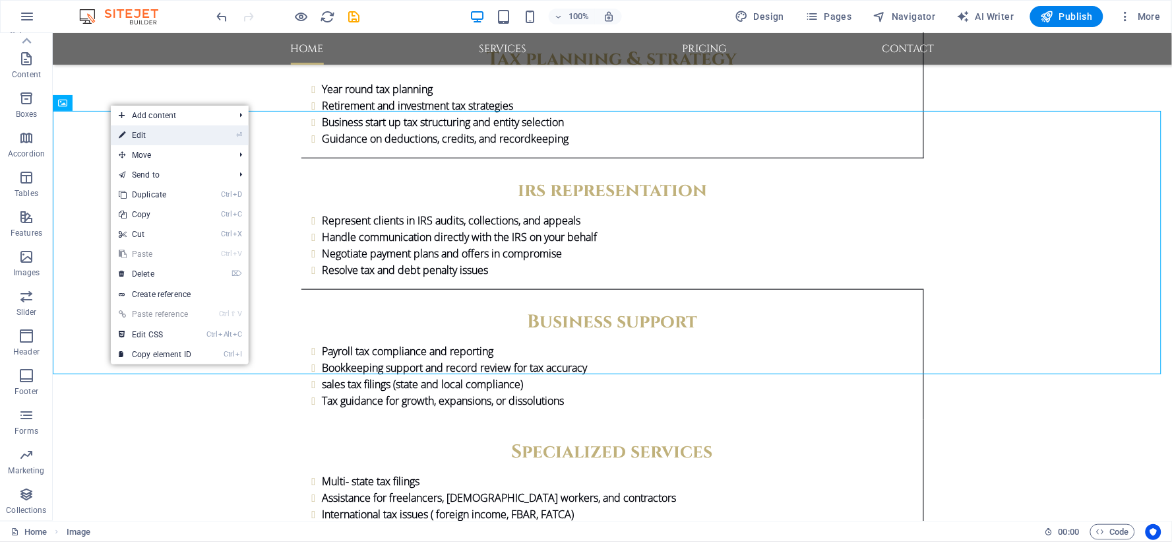
click at [129, 129] on link "⏎ Edit" at bounding box center [155, 135] width 88 height 20
select select "px"
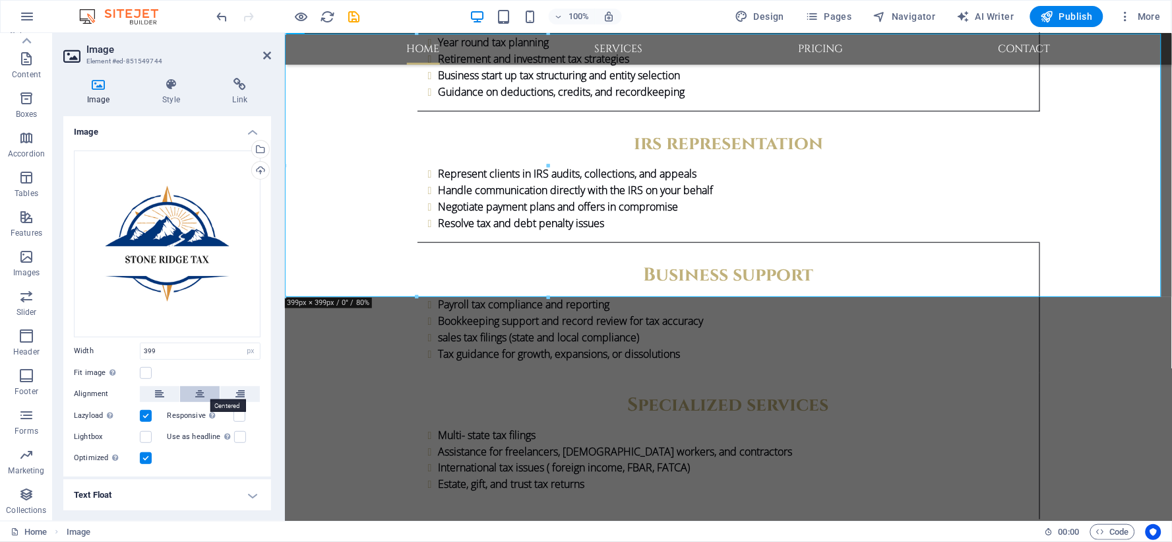
click at [199, 387] on icon at bounding box center [199, 394] width 9 height 16
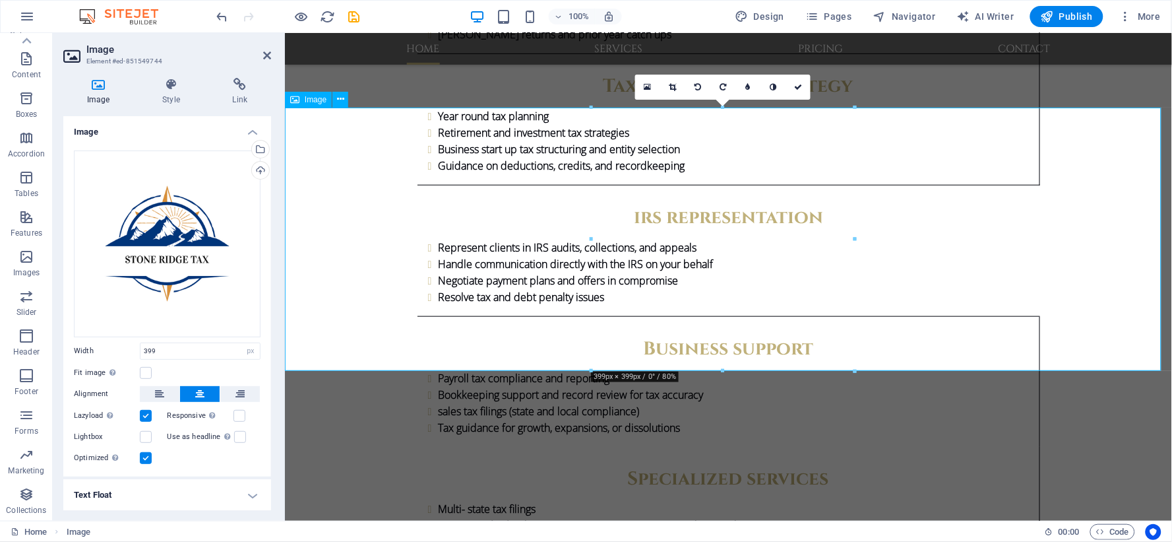
scroll to position [2047, 0]
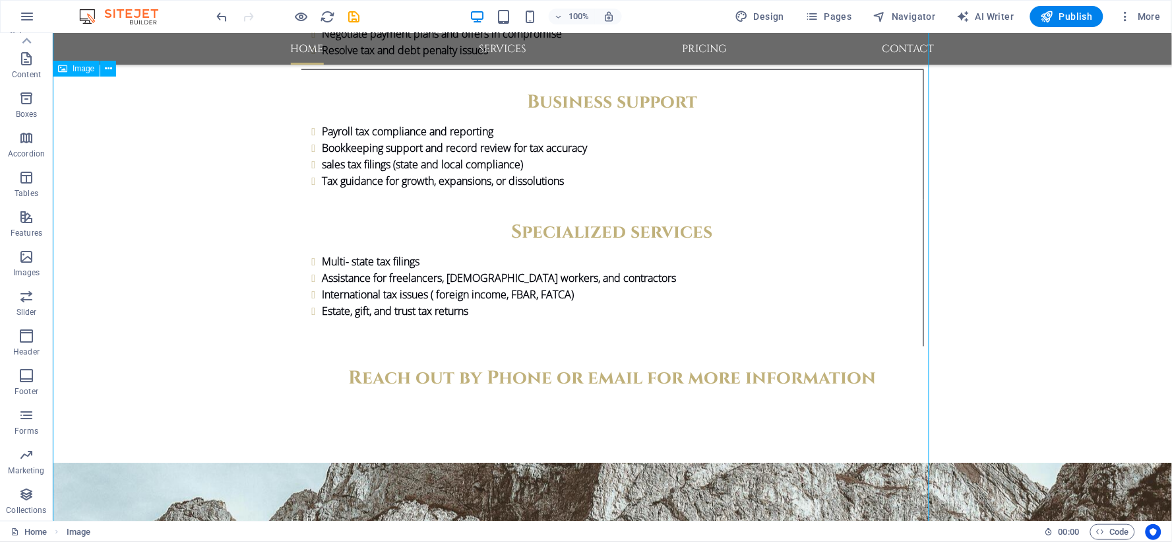
scroll to position [2125, 0]
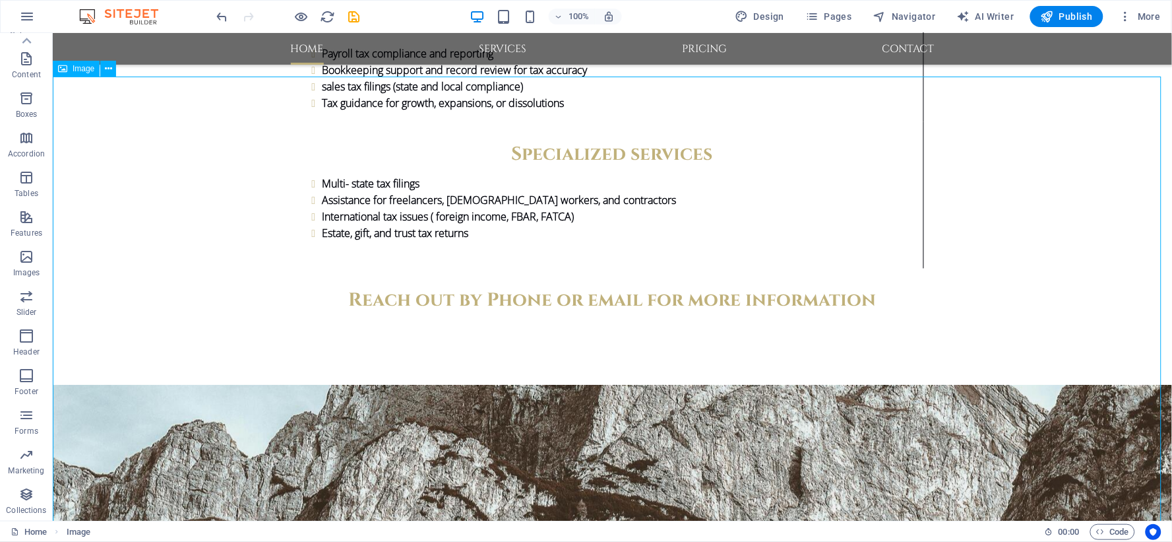
click at [108, 70] on icon at bounding box center [108, 69] width 7 height 14
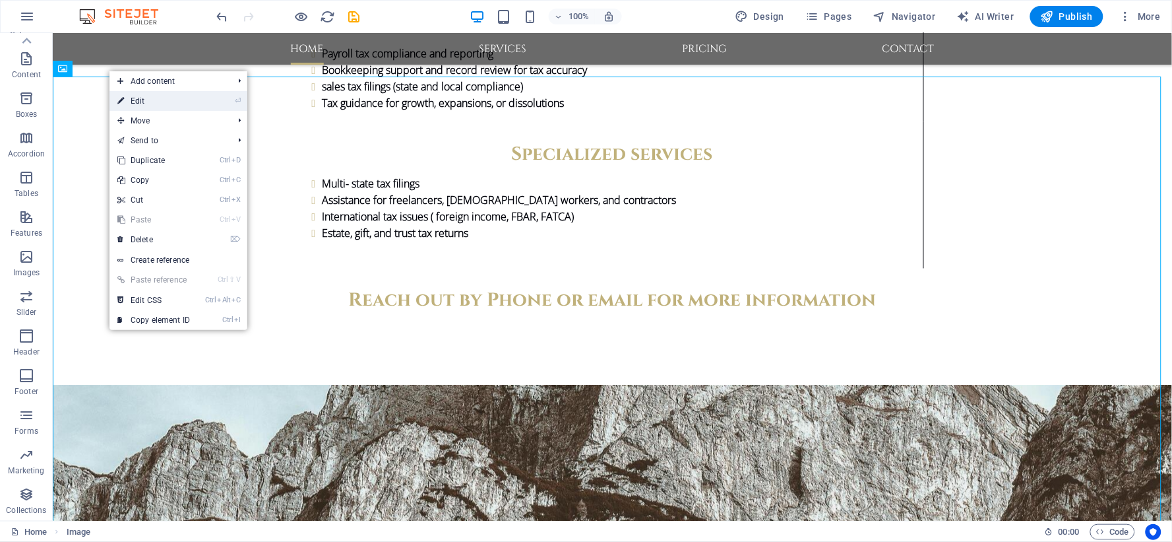
click at [123, 97] on icon at bounding box center [120, 101] width 7 height 20
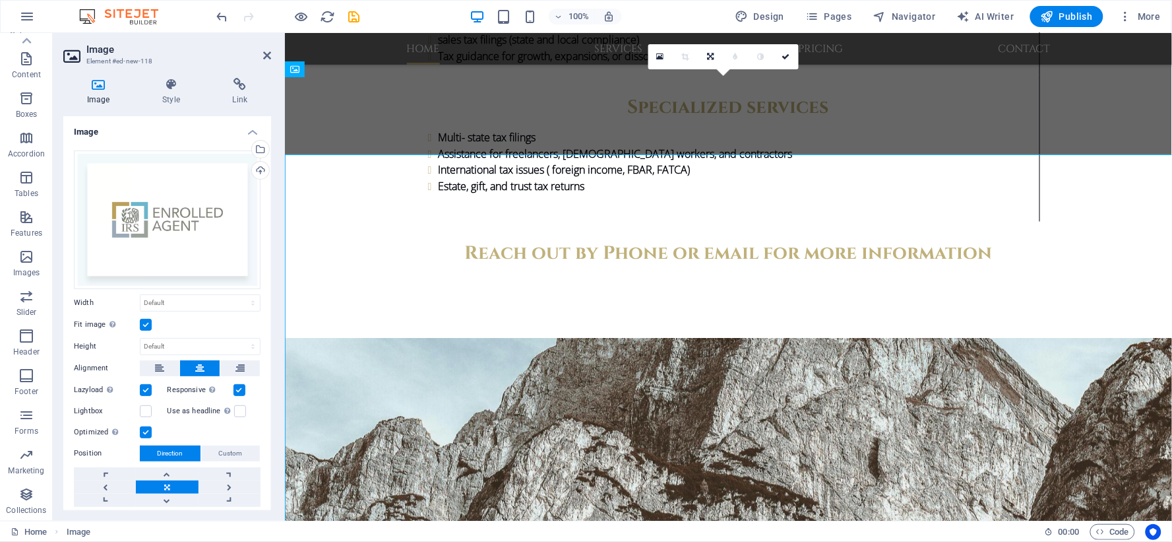
scroll to position [2047, 0]
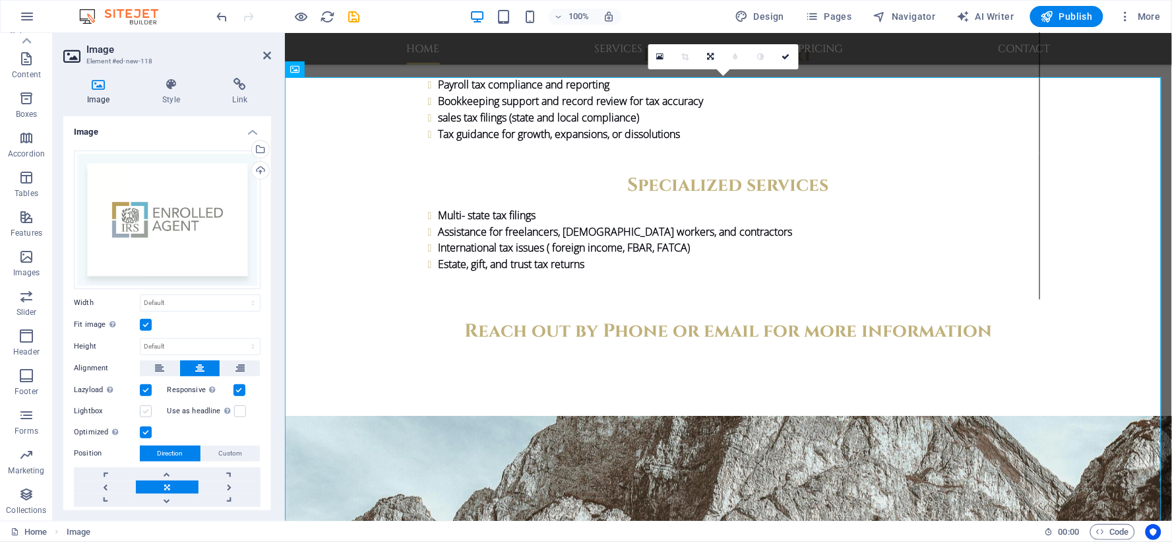
click at [143, 410] on label at bounding box center [146, 411] width 12 height 12
click at [0, 0] on input "Lightbox" at bounding box center [0, 0] width 0 height 0
click at [236, 409] on label at bounding box center [240, 411] width 12 height 12
click at [0, 0] on input "Use as headline The image will be wrapped in an H1 headline tag. Useful for giv…" at bounding box center [0, 0] width 0 height 0
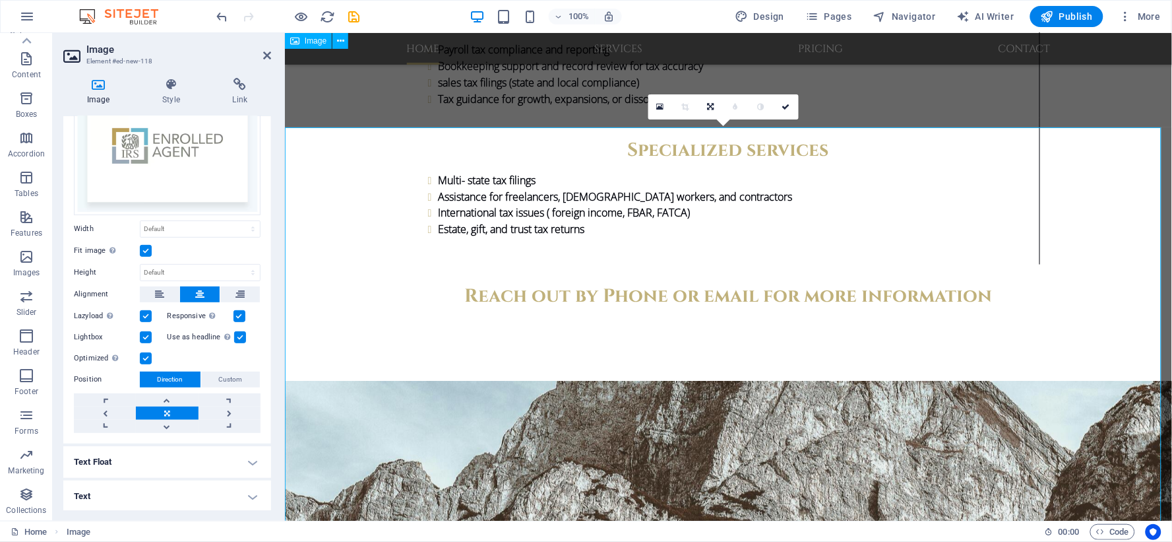
scroll to position [1974, 0]
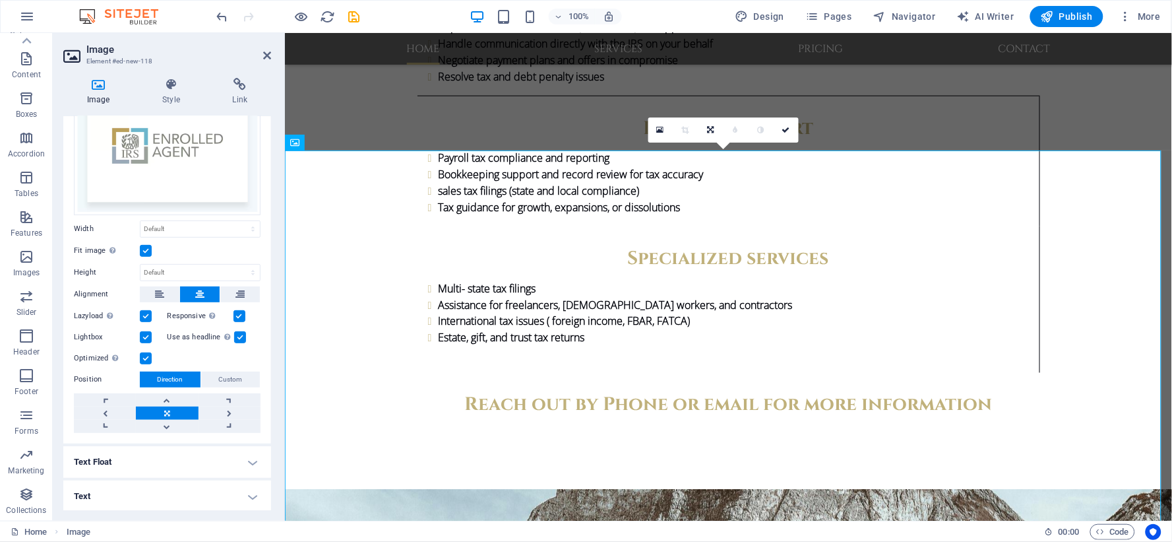
click at [687, 127] on icon at bounding box center [685, 130] width 7 height 8
click at [783, 133] on icon at bounding box center [786, 130] width 8 height 8
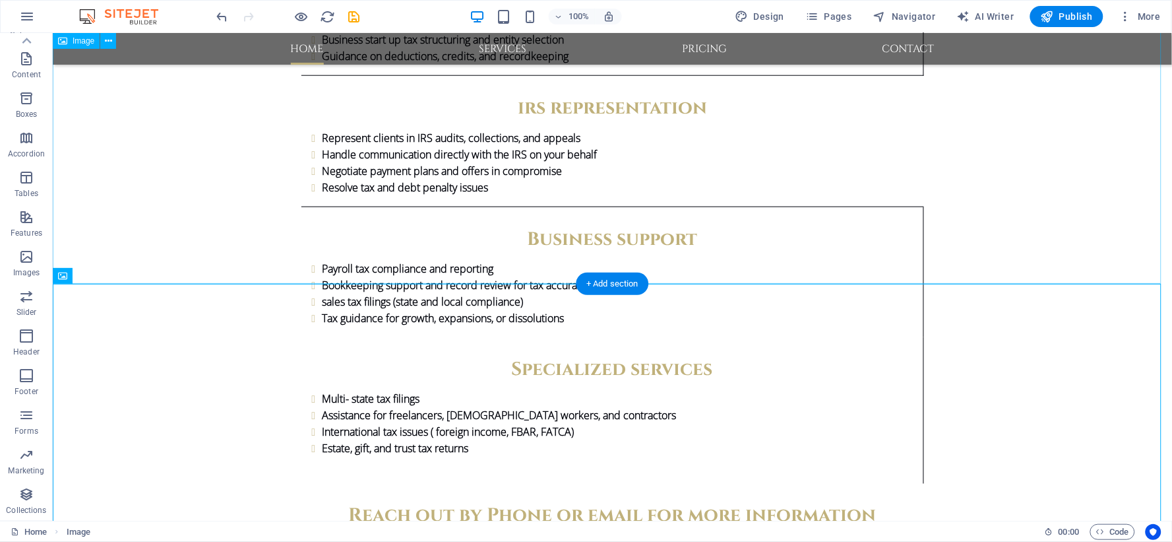
scroll to position [1904, 0]
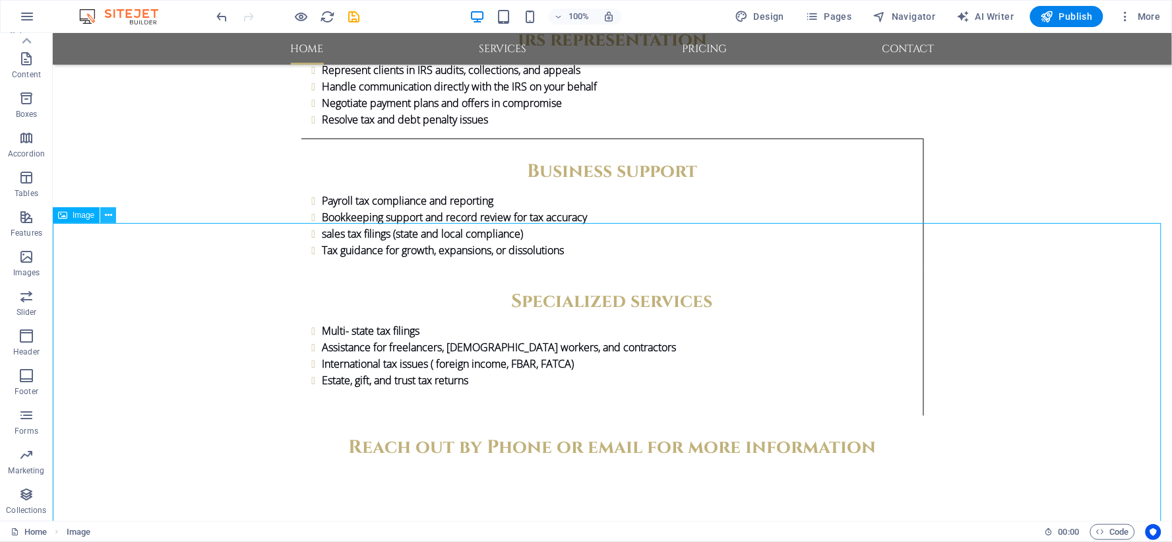
click at [107, 214] on icon at bounding box center [108, 215] width 7 height 14
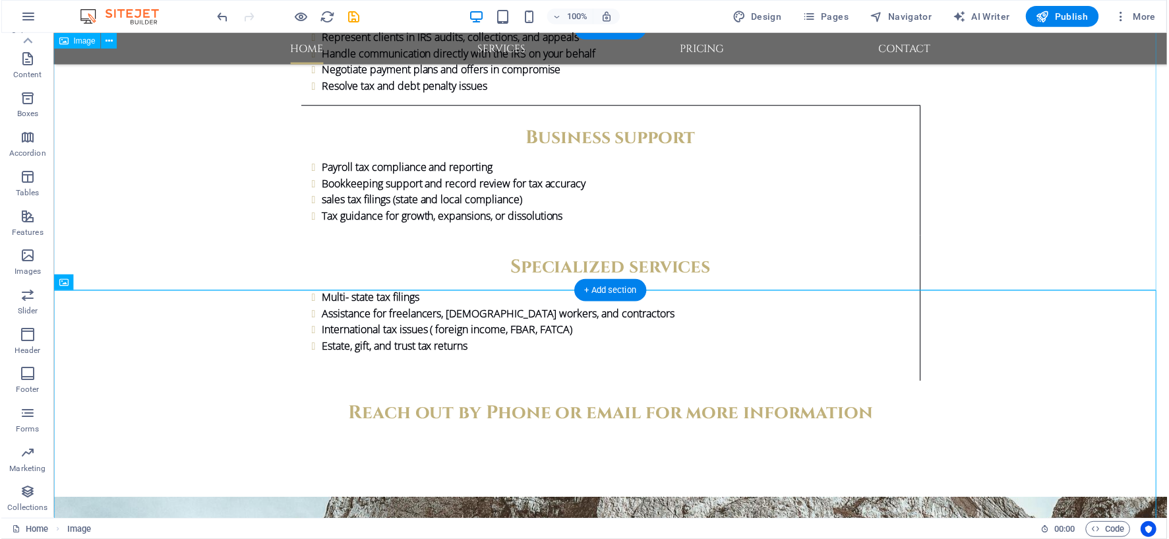
scroll to position [1904, 0]
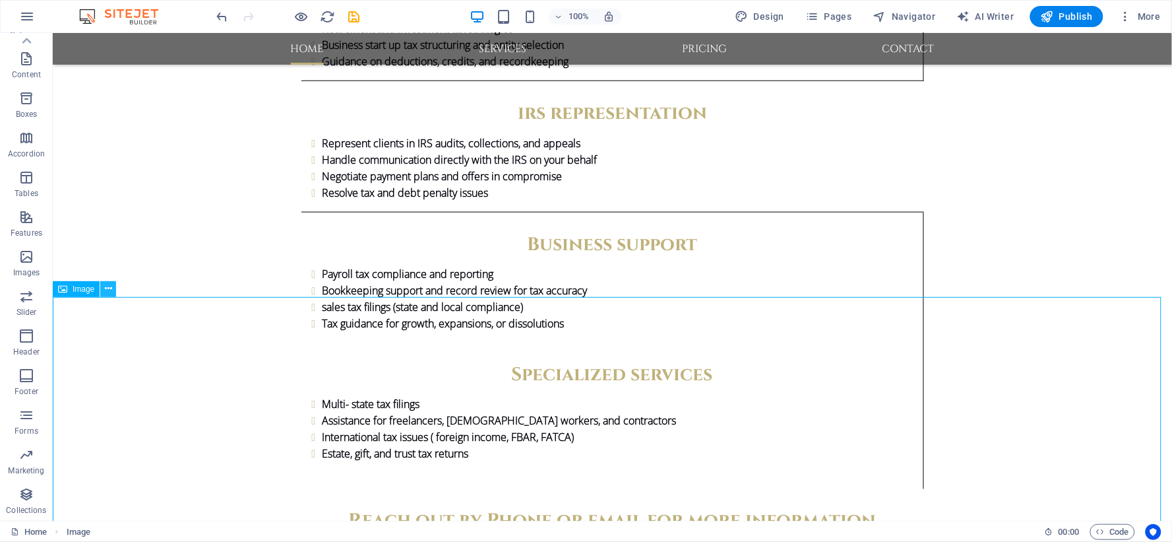
click at [105, 287] on icon at bounding box center [108, 289] width 7 height 14
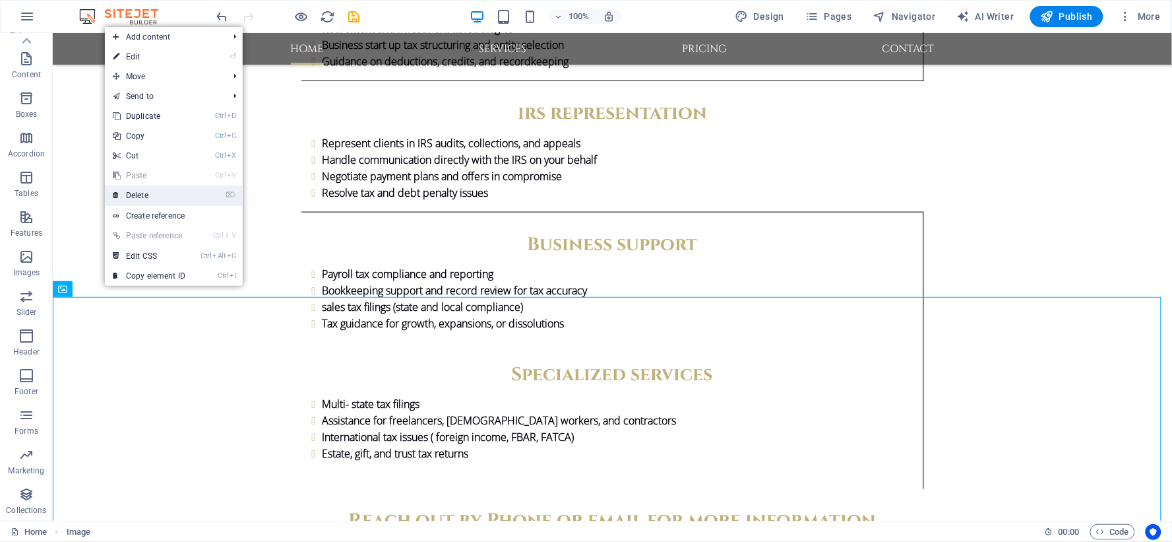
drag, startPoint x: 137, startPoint y: 192, endPoint x: 84, endPoint y: 160, distance: 61.9
click at [137, 192] on link "⌦ Delete" at bounding box center [149, 195] width 88 height 20
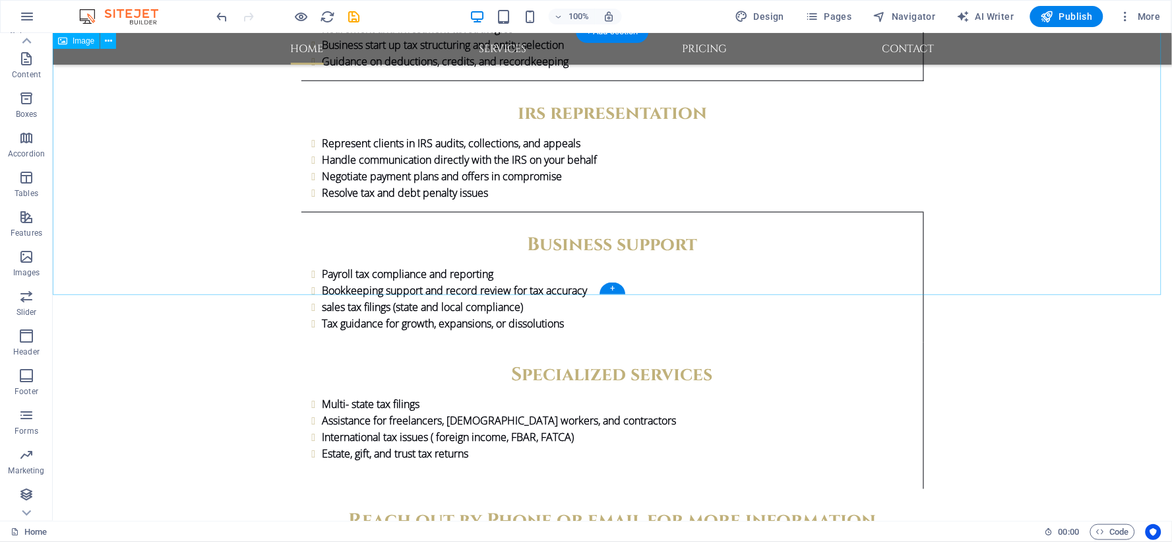
scroll to position [1906, 0]
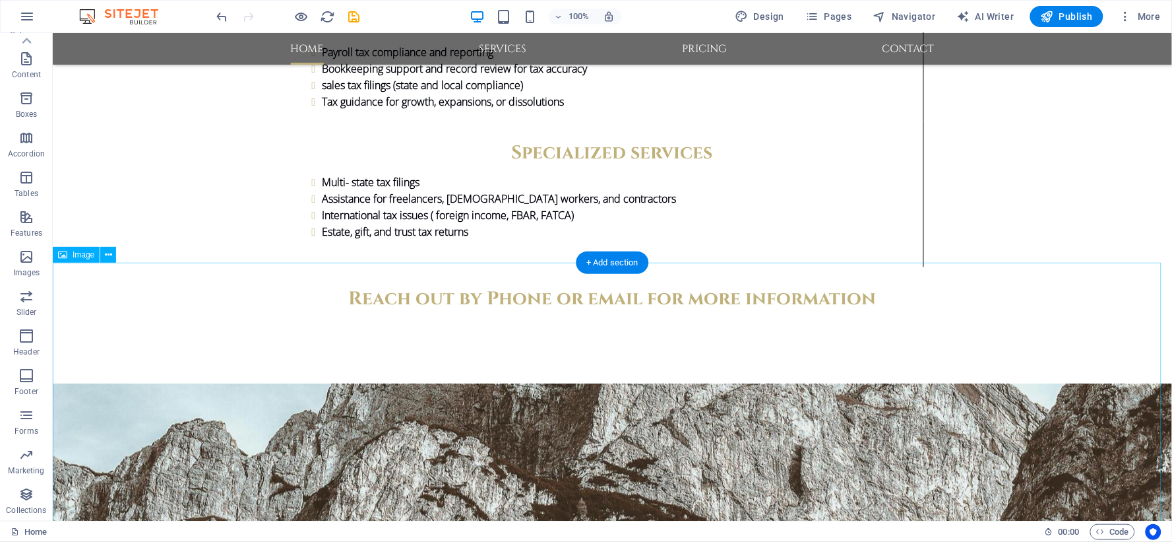
scroll to position [2053, 0]
